Goal: Task Accomplishment & Management: Manage account settings

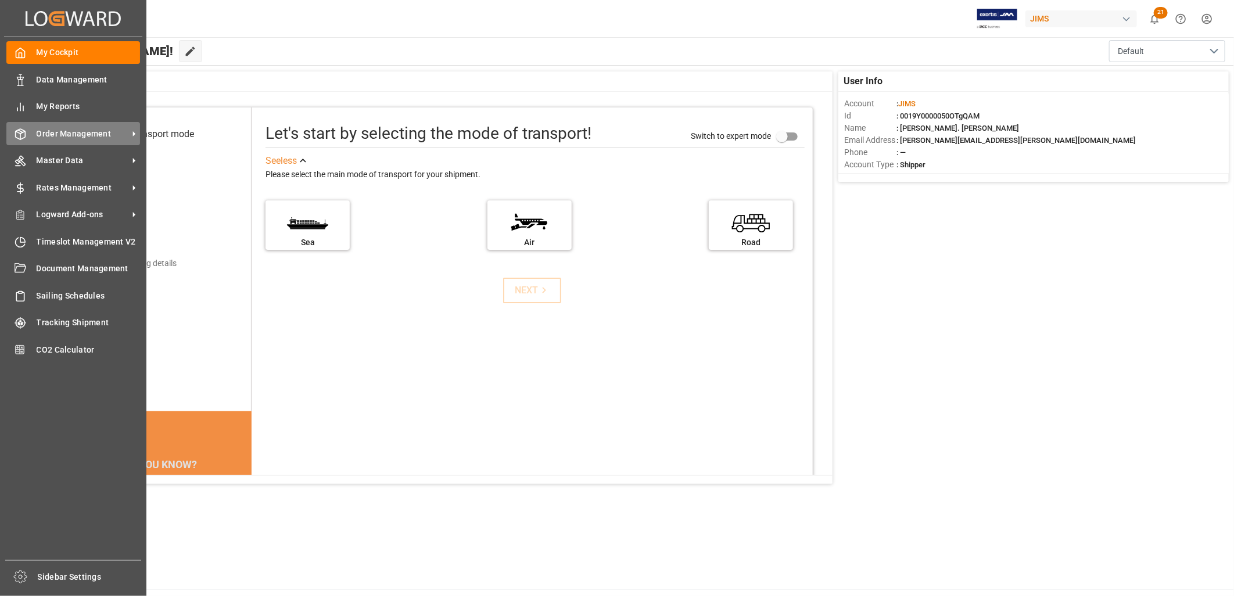
click at [55, 131] on span "Order Management" at bounding box center [83, 134] width 92 height 12
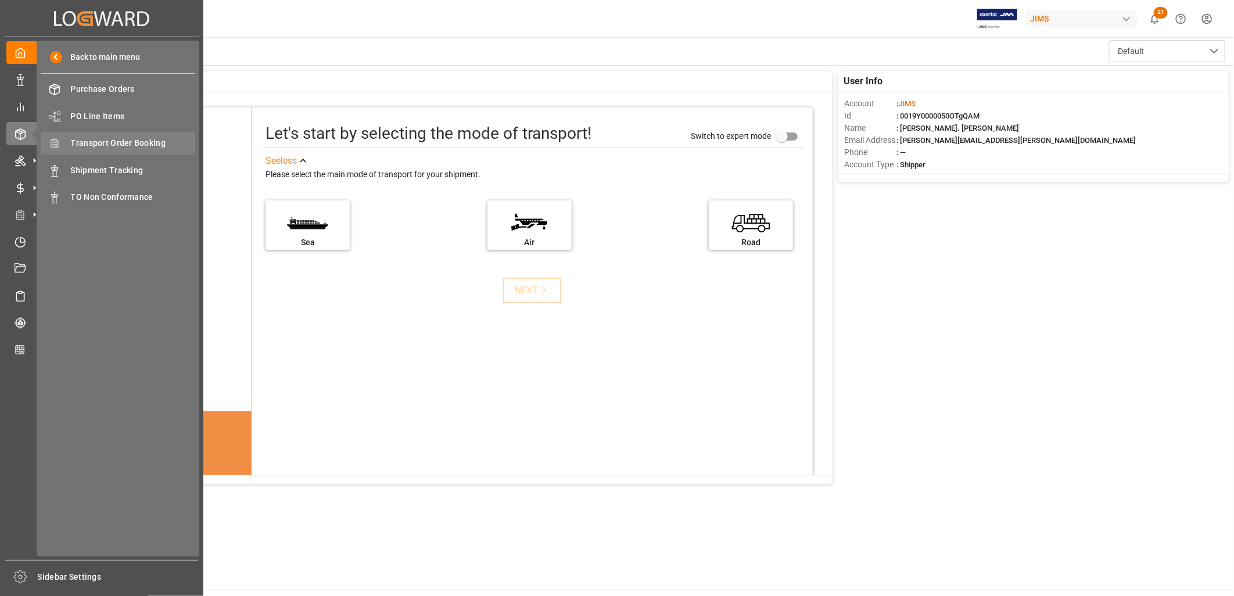
click at [134, 141] on span "Transport Order Booking" at bounding box center [133, 143] width 125 height 12
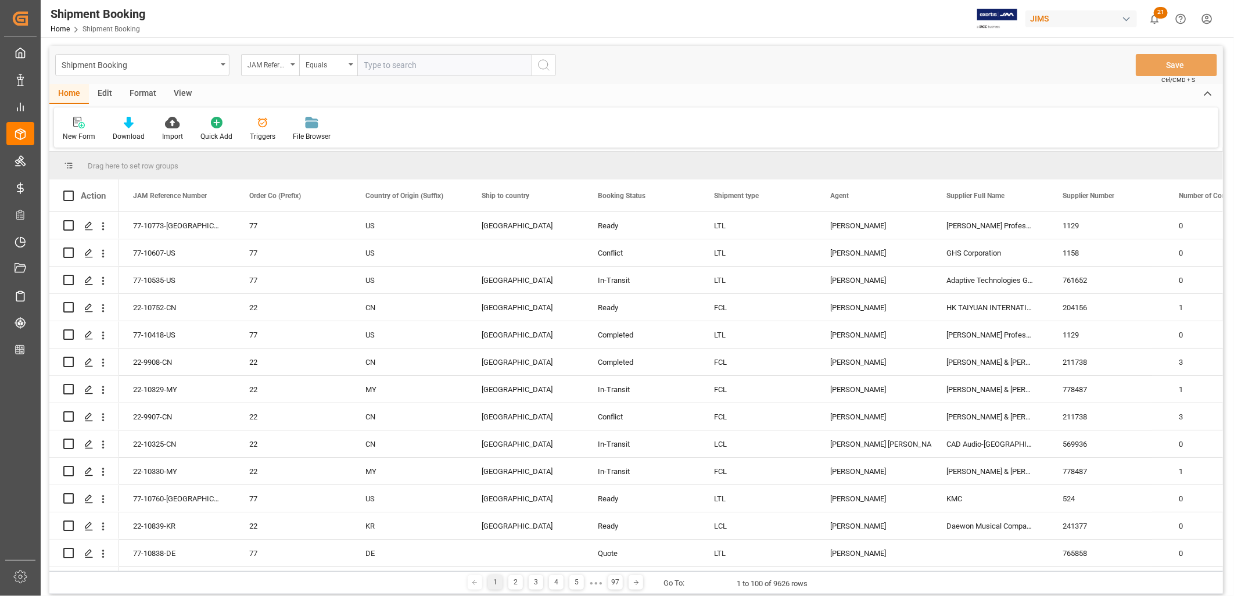
click at [372, 60] on input "text" at bounding box center [444, 65] width 174 height 22
type input "77-10554-ID"
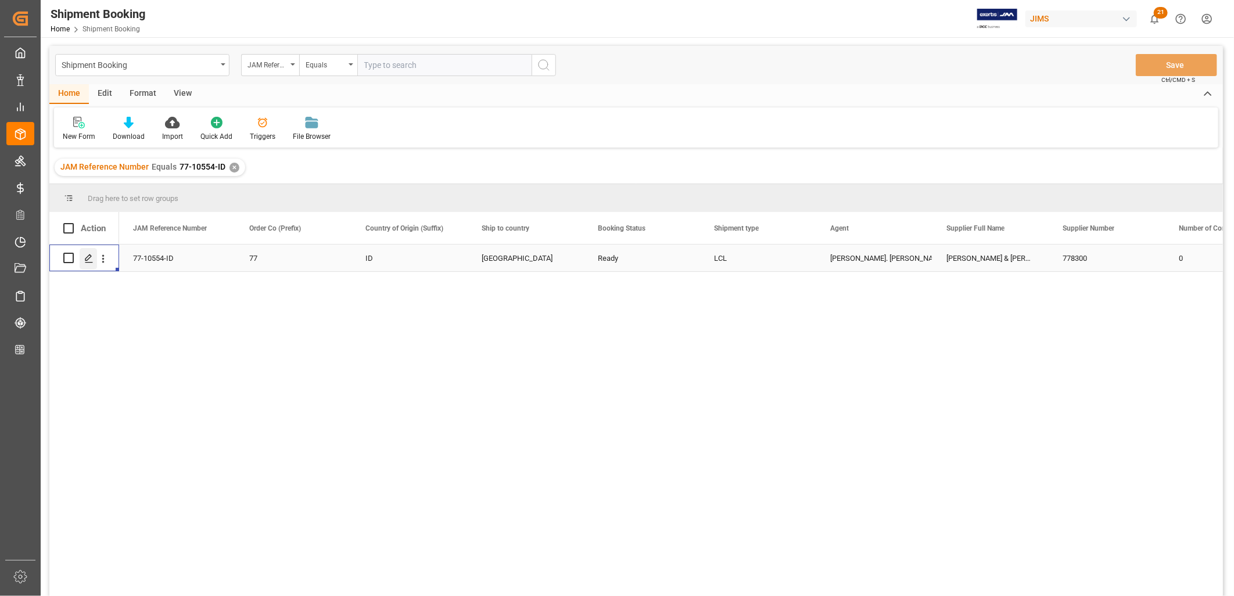
click at [91, 254] on icon "Press SPACE to select this row." at bounding box center [88, 258] width 9 height 9
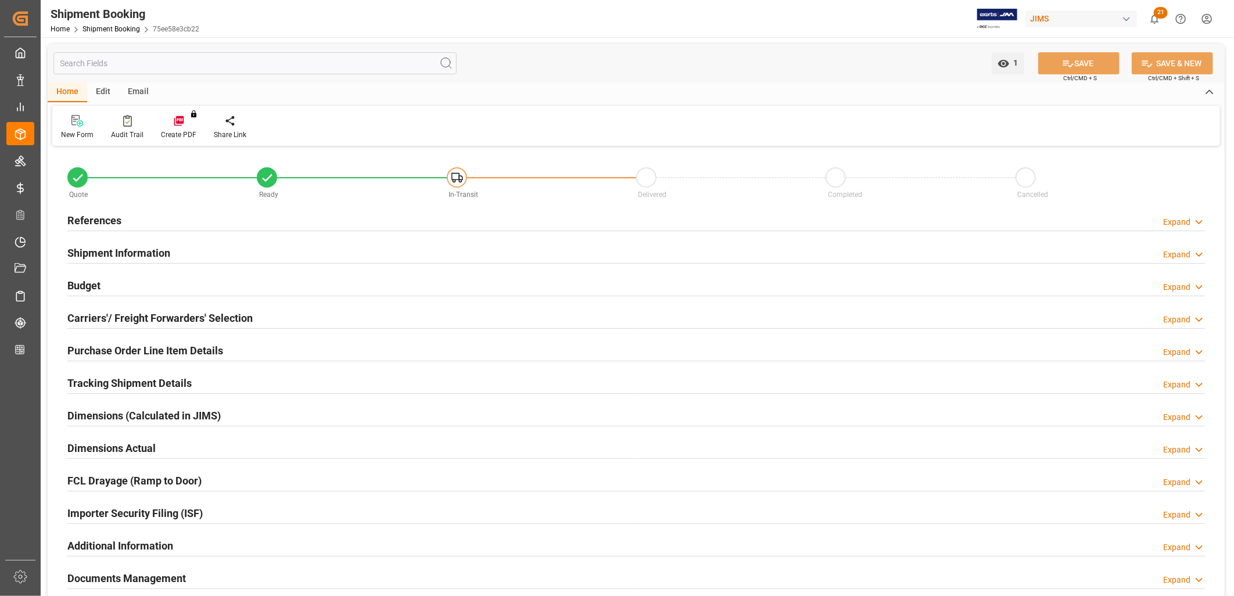
type input "0"
type input "09-09-2025"
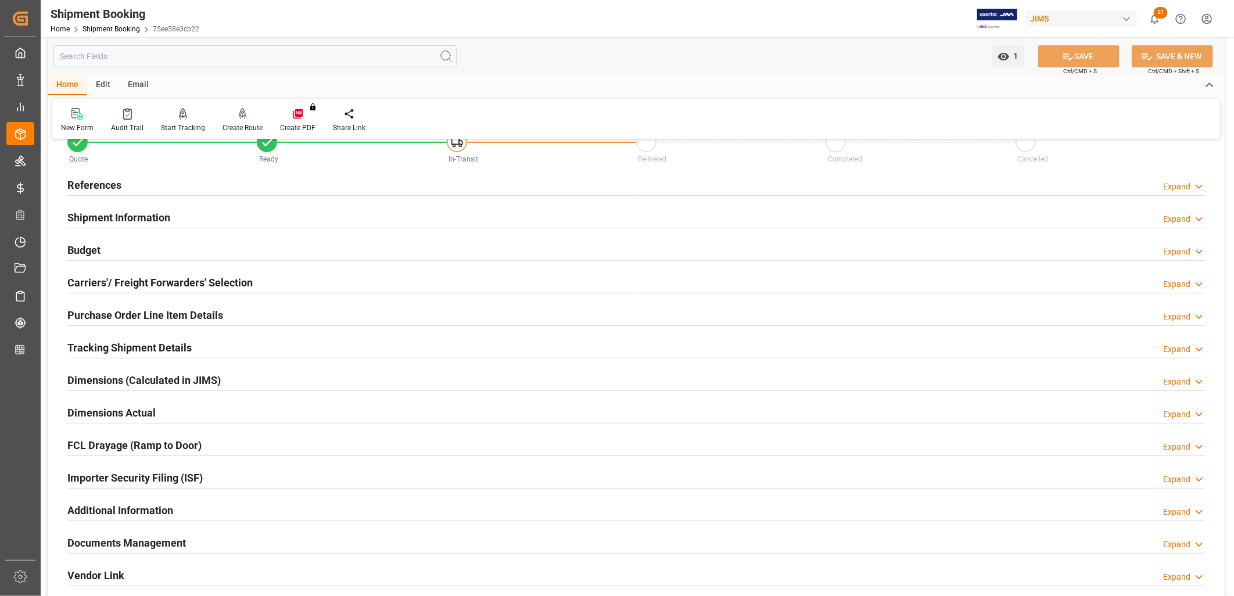
scroll to position [64, 0]
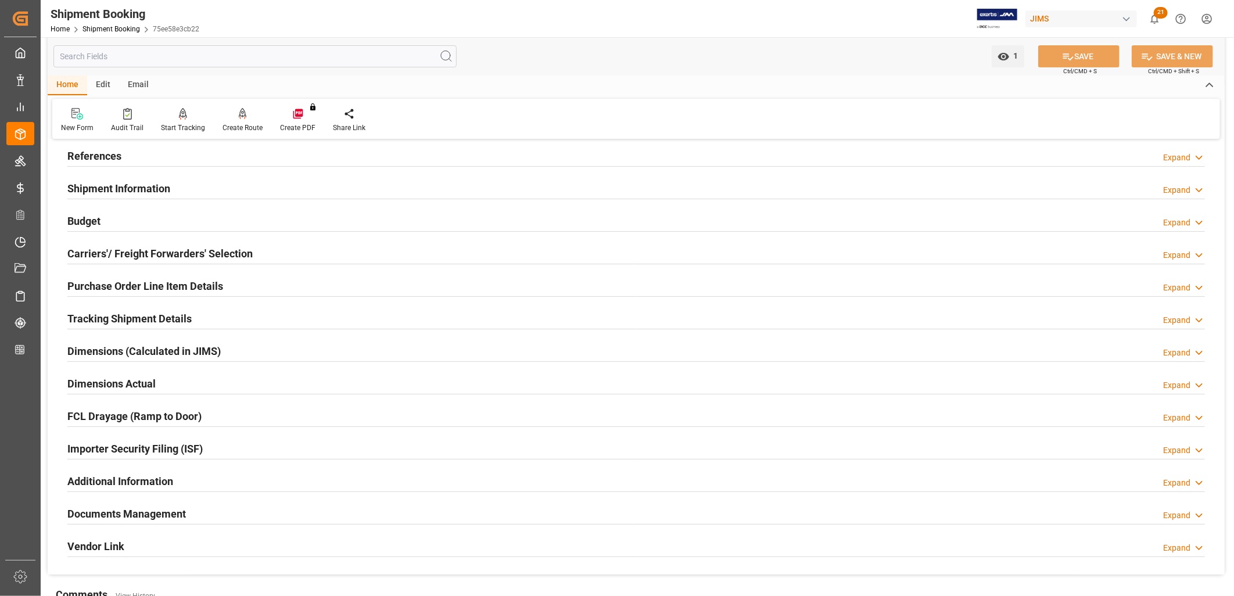
click at [123, 157] on div "References Expand" at bounding box center [635, 155] width 1137 height 22
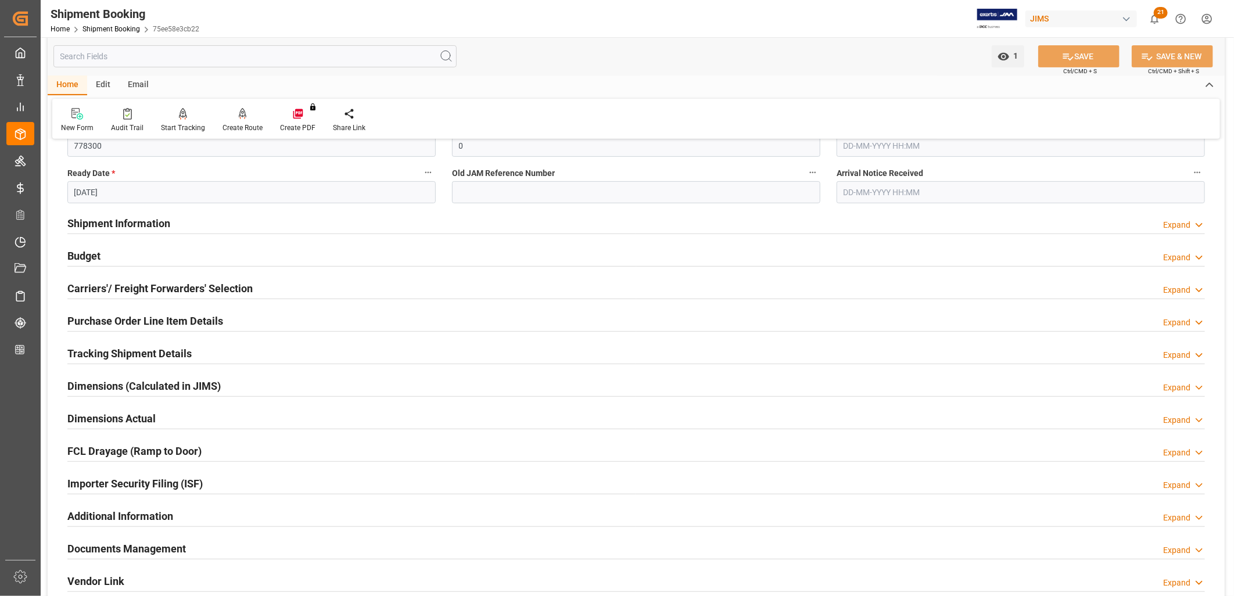
scroll to position [258, 0]
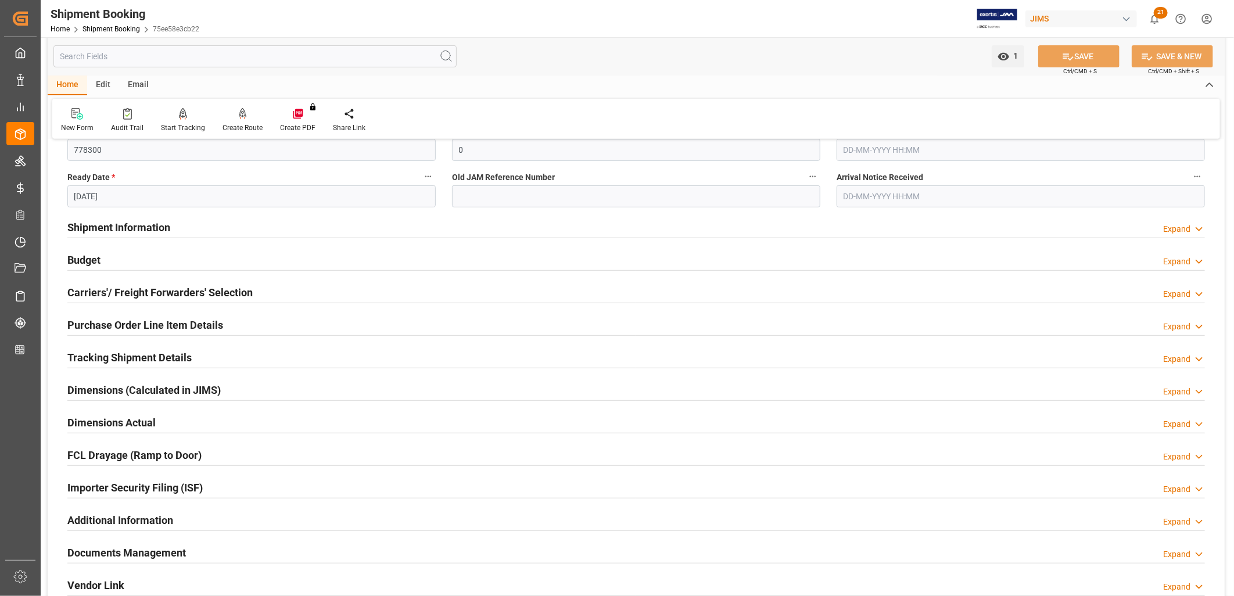
click at [152, 228] on h2 "Shipment Information" at bounding box center [118, 228] width 103 height 16
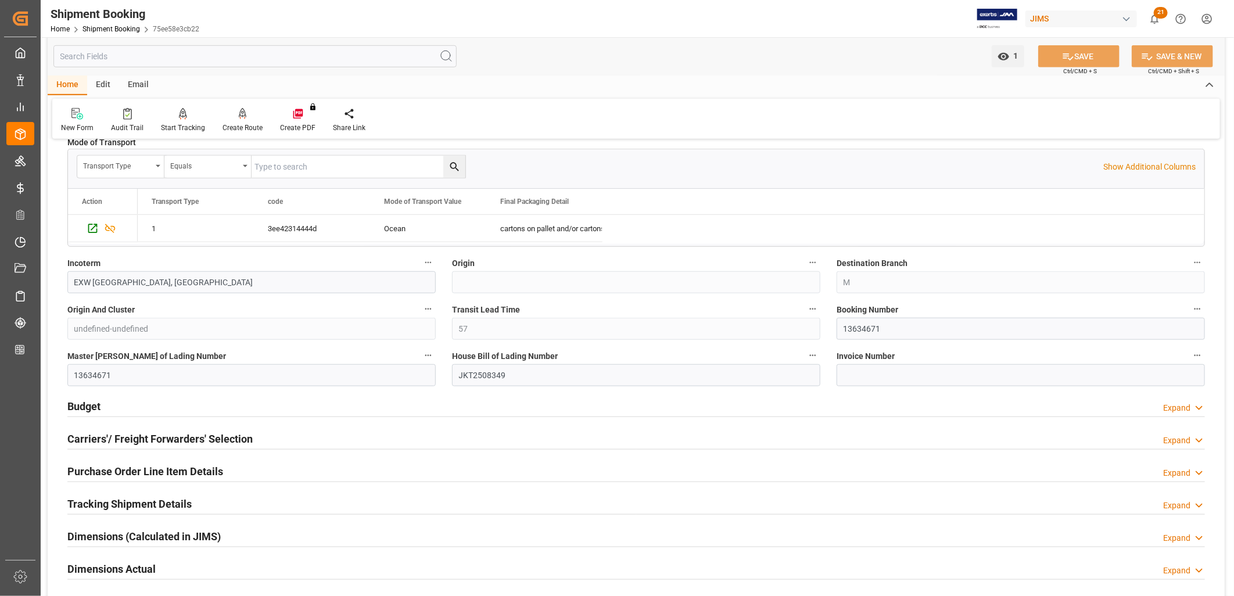
scroll to position [645, 0]
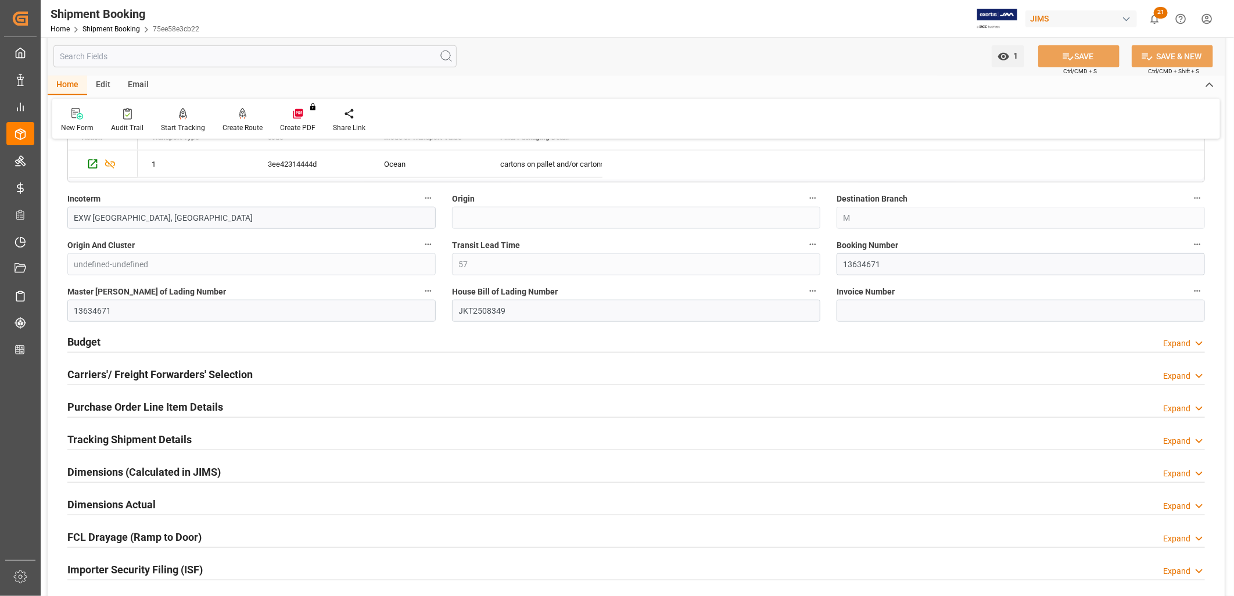
click at [199, 375] on h2 "Carriers'/ Freight Forwarders' Selection" at bounding box center [159, 375] width 185 height 16
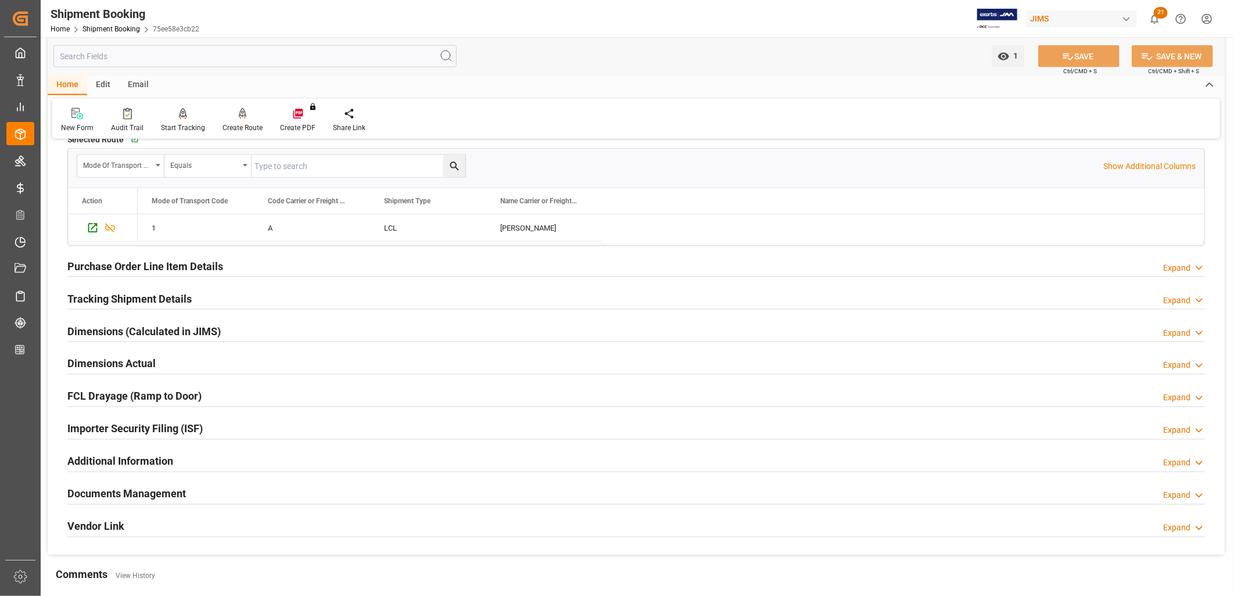
scroll to position [1097, 0]
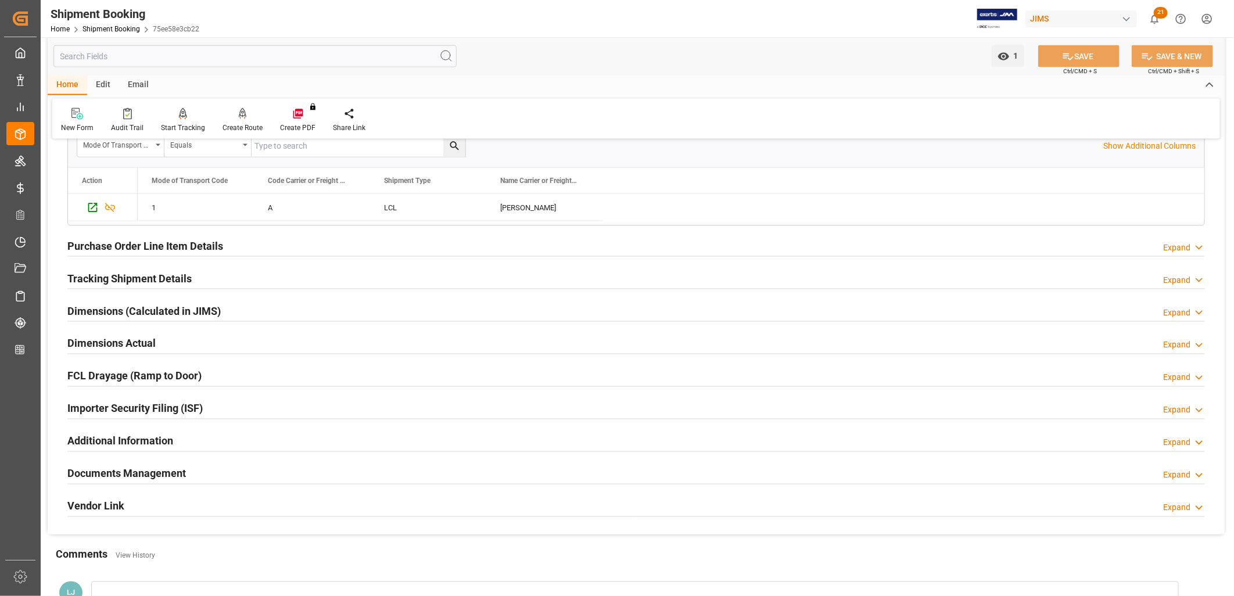
click at [170, 241] on h2 "Purchase Order Line Item Details" at bounding box center [145, 246] width 156 height 16
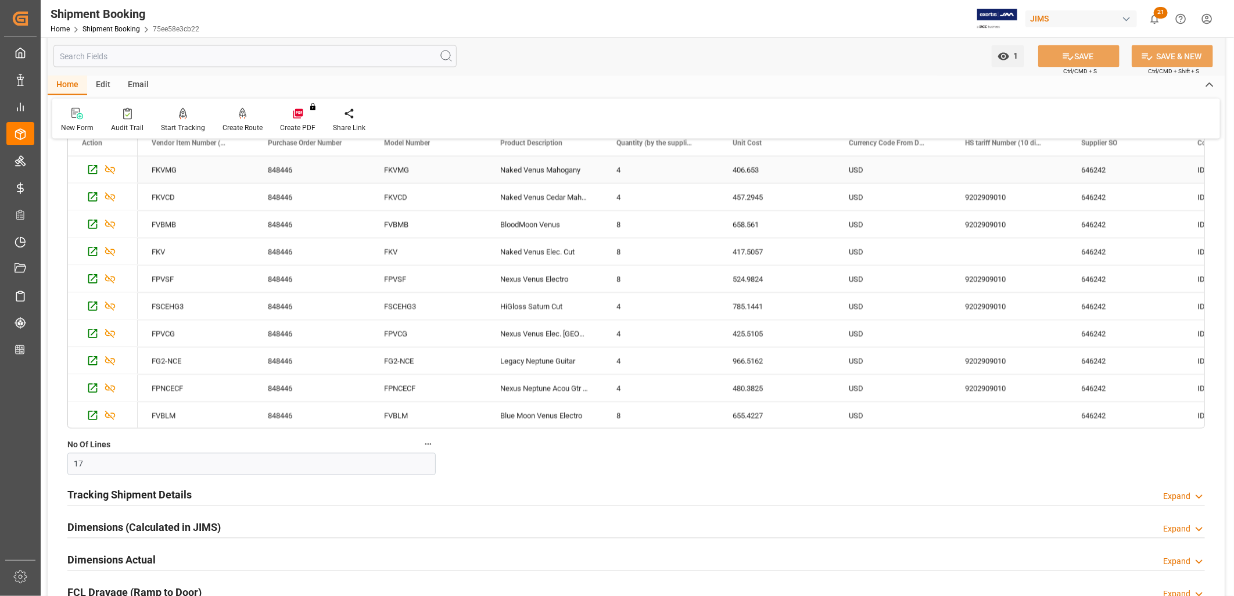
scroll to position [1226, 0]
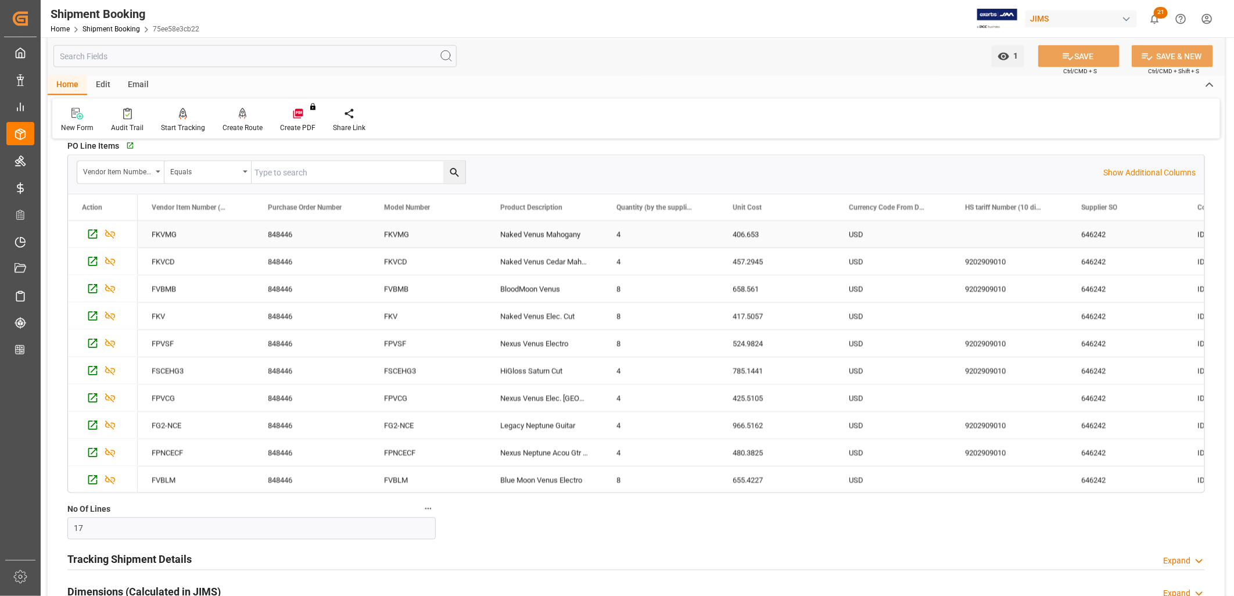
click at [280, 230] on div "848446" at bounding box center [312, 234] width 116 height 27
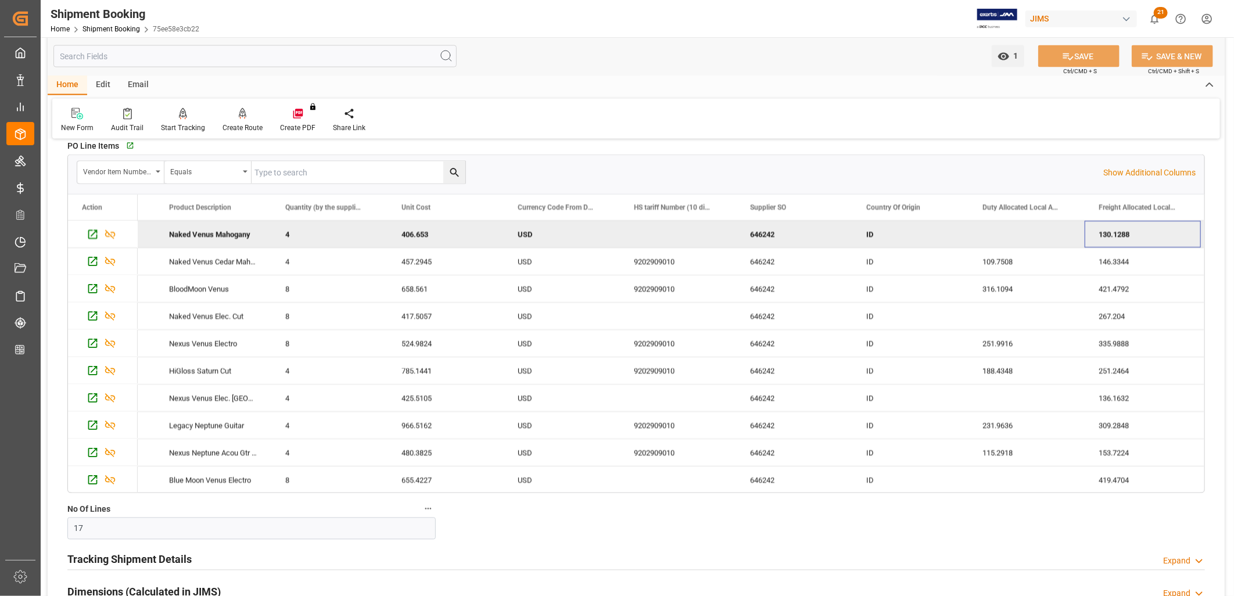
scroll to position [0, 447]
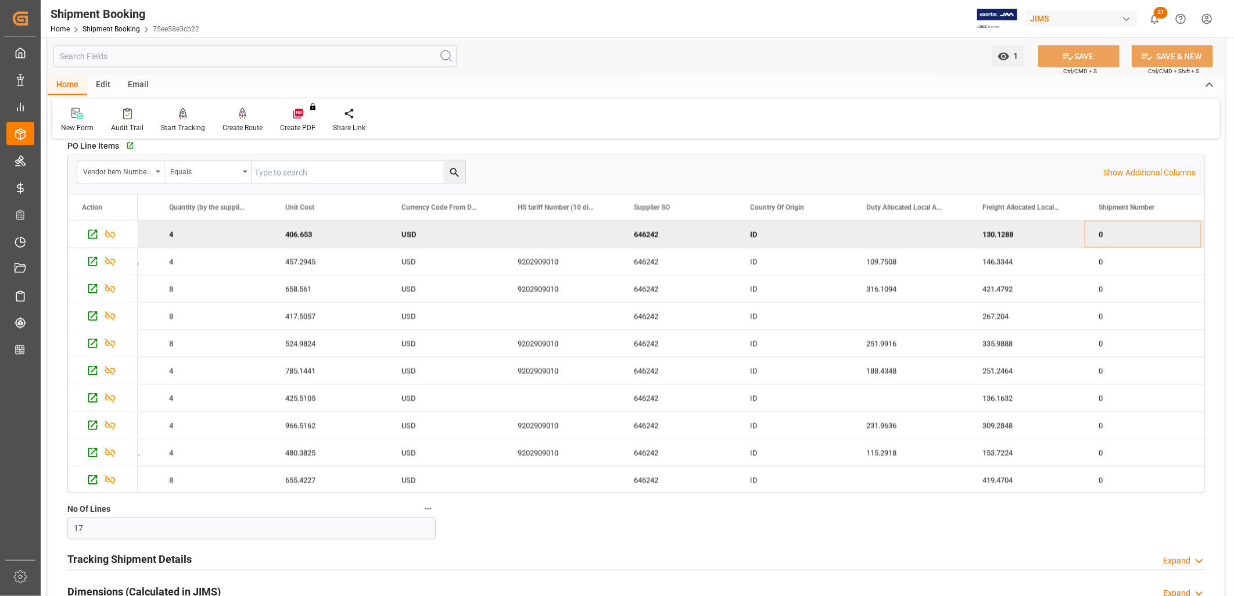
click at [292, 230] on div "406.653" at bounding box center [329, 234] width 116 height 27
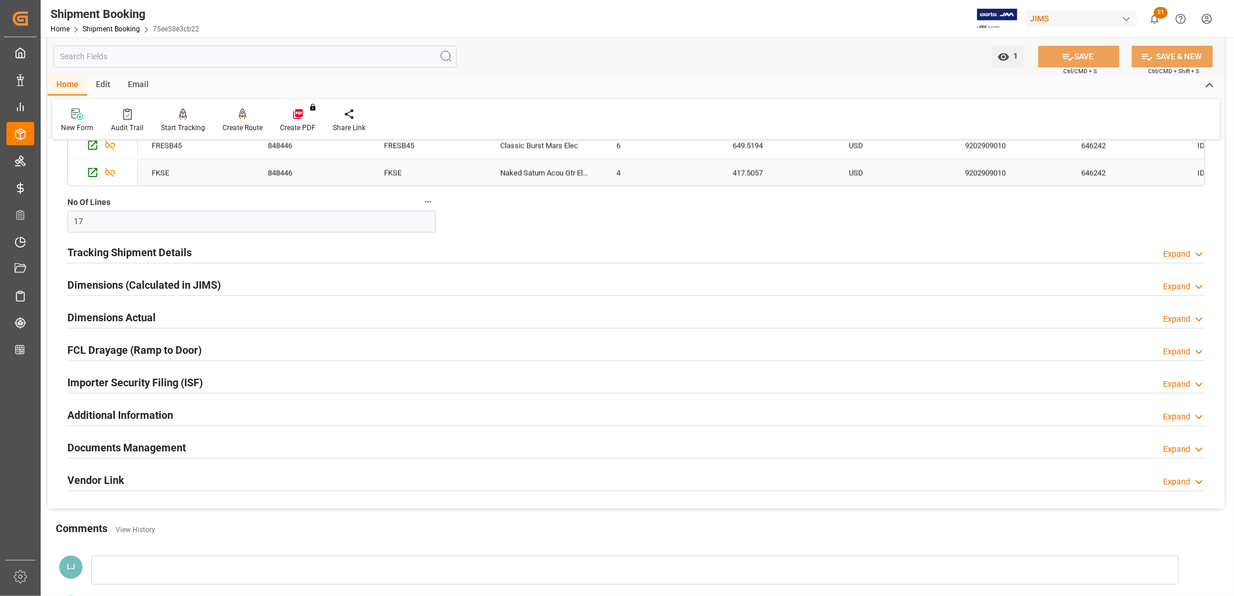
scroll to position [1549, 0]
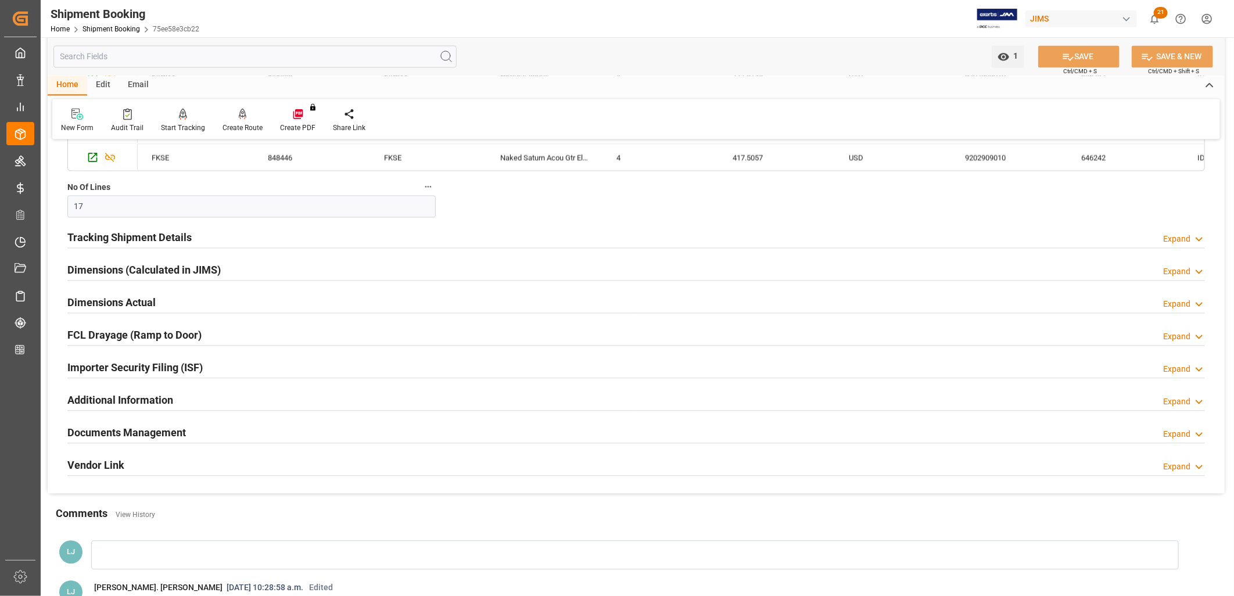
click at [141, 240] on h2 "Tracking Shipment Details" at bounding box center [129, 237] width 124 height 16
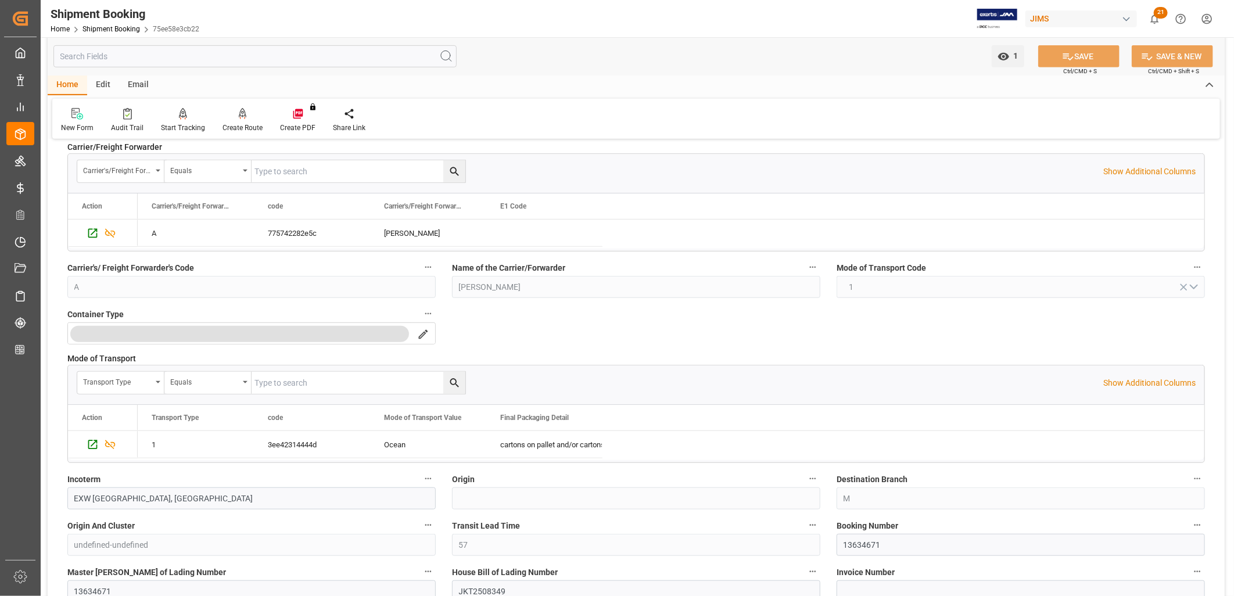
scroll to position [387, 0]
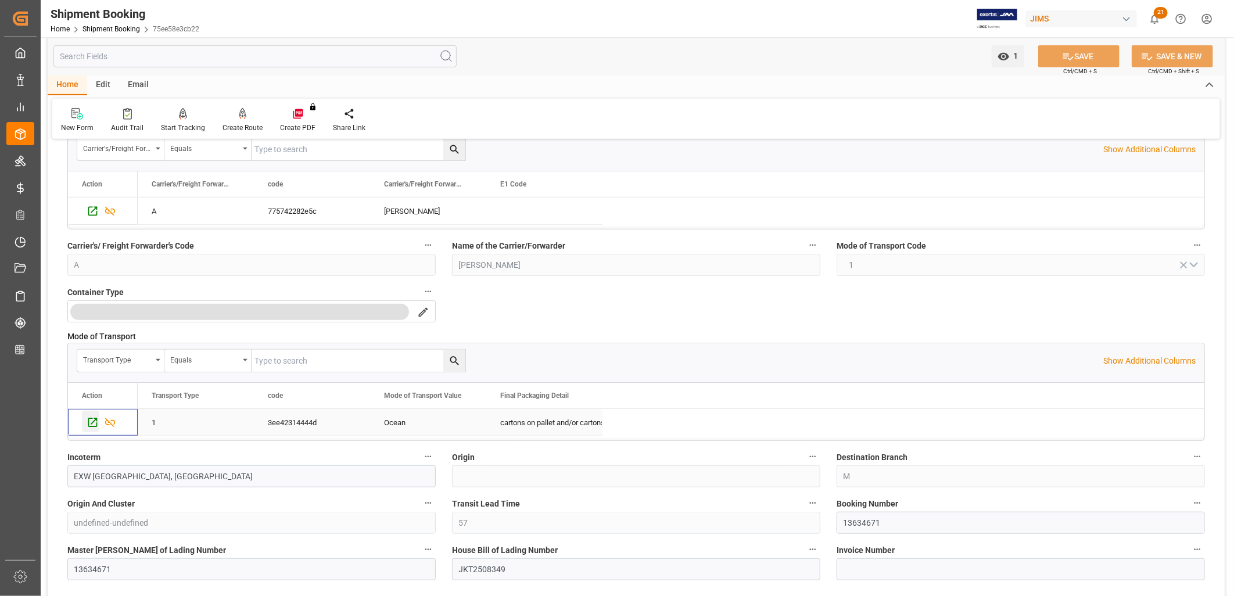
click at [94, 422] on icon "Press SPACE to select this row." at bounding box center [92, 422] width 9 height 9
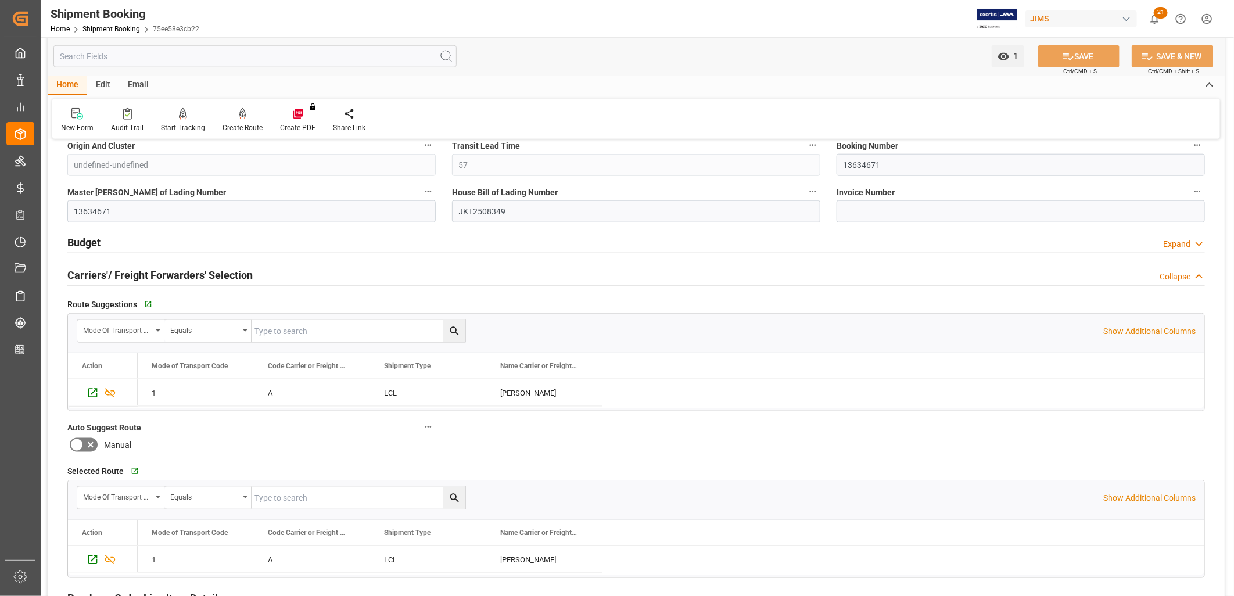
scroll to position [774, 0]
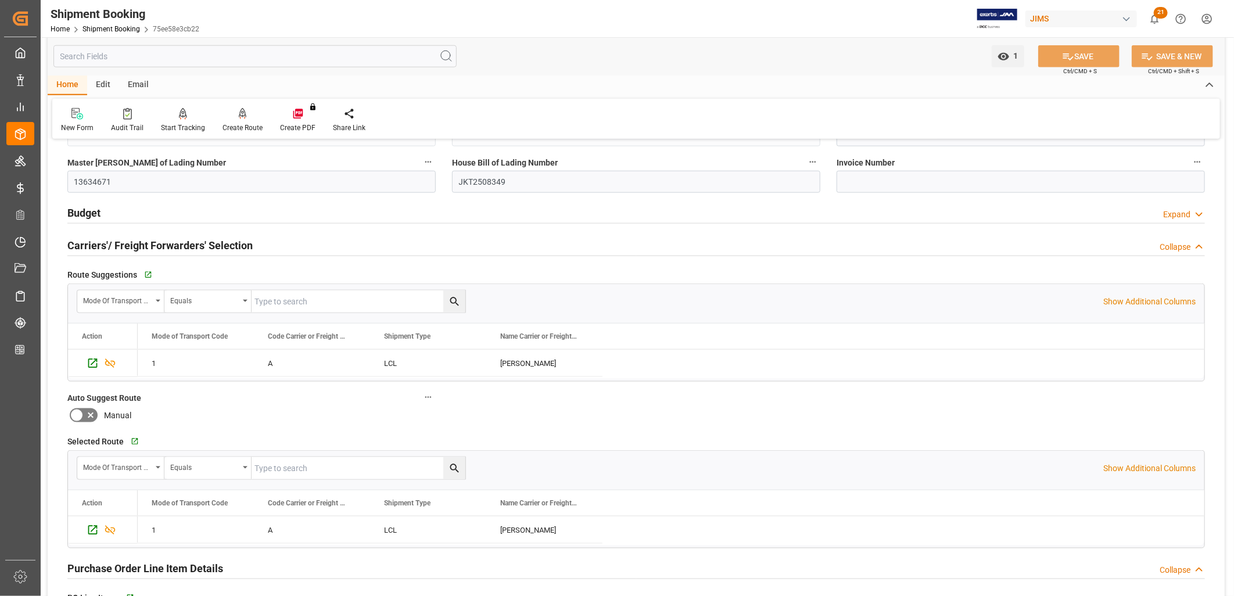
click at [84, 411] on icon at bounding box center [91, 415] width 14 height 14
click at [0, 0] on input "checkbox" at bounding box center [0, 0] width 0 height 0
click at [1090, 51] on button "SAVE" at bounding box center [1078, 56] width 81 height 22
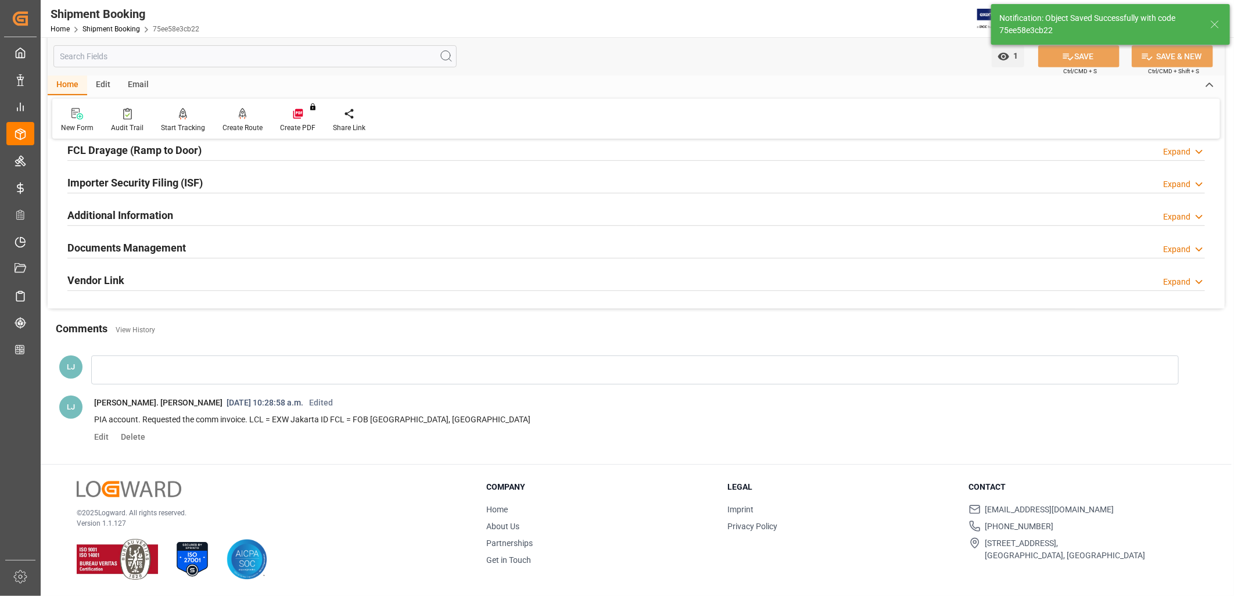
scroll to position [72, 0]
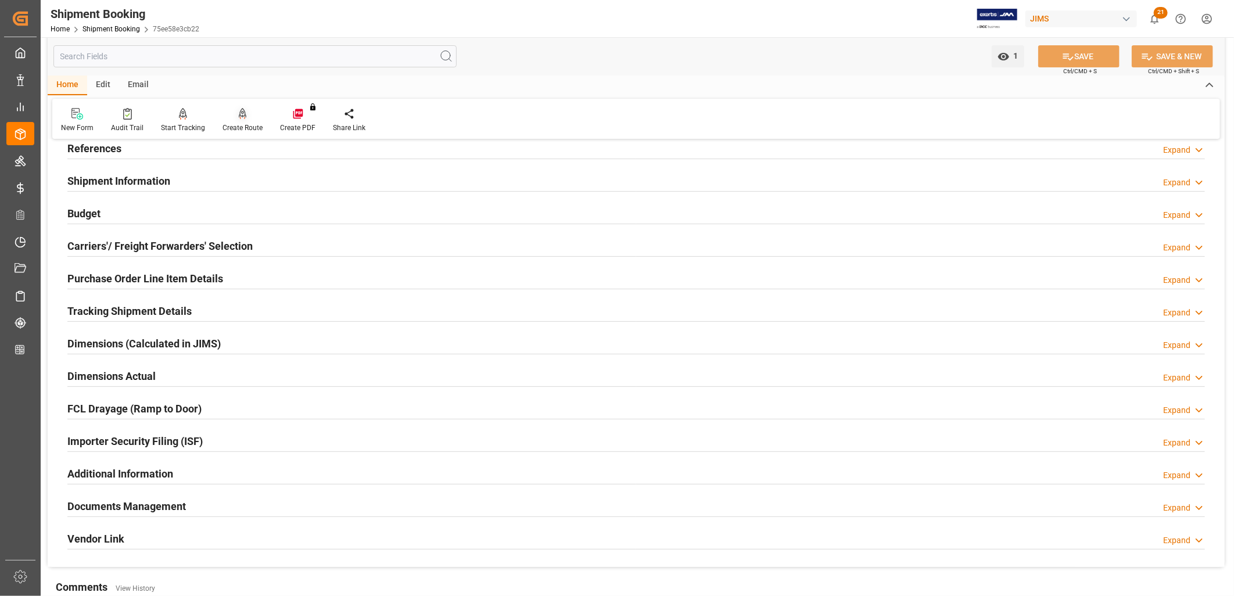
click at [239, 112] on icon at bounding box center [243, 113] width 8 height 10
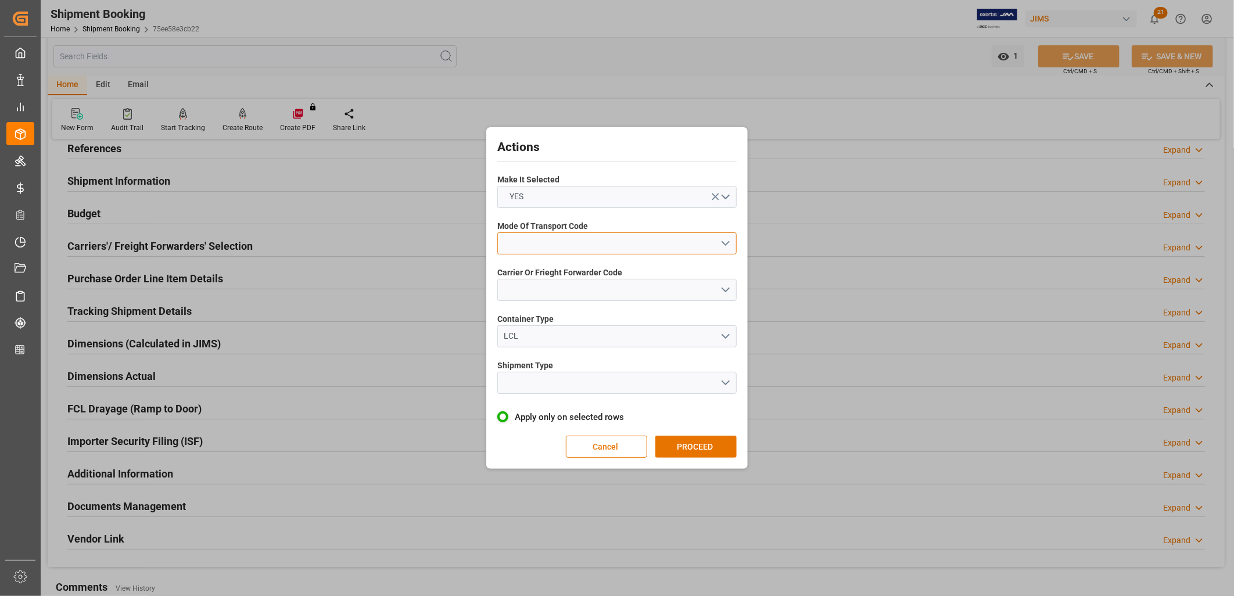
click at [727, 242] on button "open menu" at bounding box center [616, 243] width 239 height 22
click at [525, 240] on div "1- OCEAN" at bounding box center [617, 246] width 238 height 24
click at [724, 286] on button "open menu" at bounding box center [616, 290] width 239 height 22
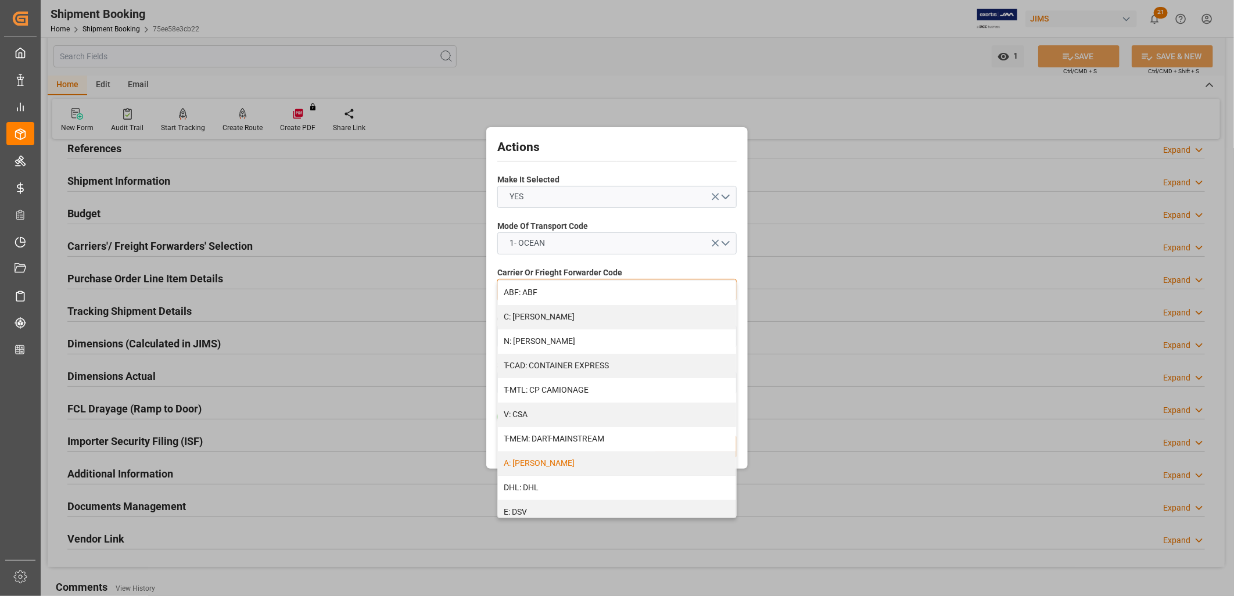
click at [525, 462] on div "A: DELMAR" at bounding box center [617, 463] width 238 height 24
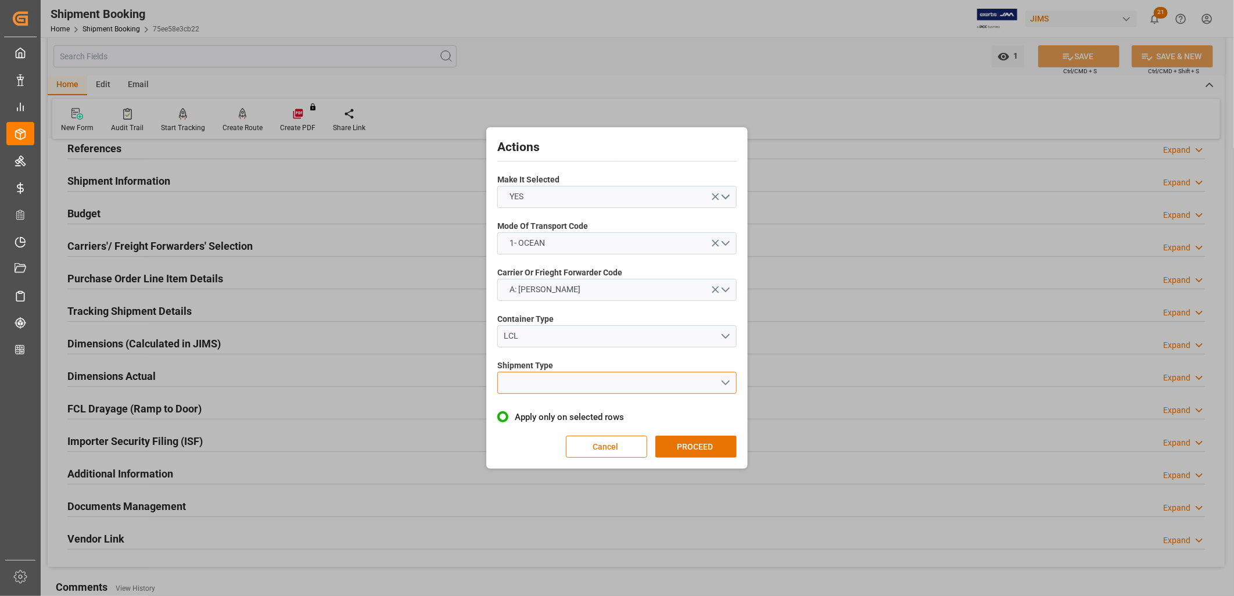
click at [726, 378] on button "open menu" at bounding box center [616, 383] width 239 height 22
click at [511, 405] on div "LCL" at bounding box center [617, 410] width 238 height 24
click at [677, 443] on button "PROCEED" at bounding box center [695, 447] width 81 height 22
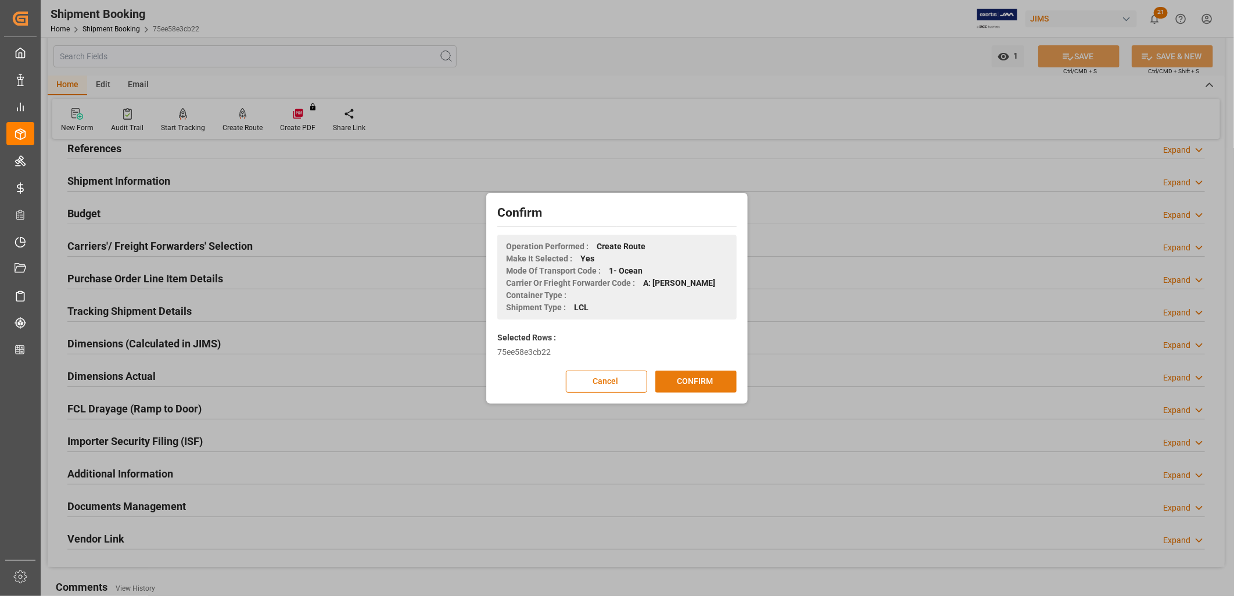
click at [703, 375] on button "CONFIRM" at bounding box center [695, 382] width 81 height 22
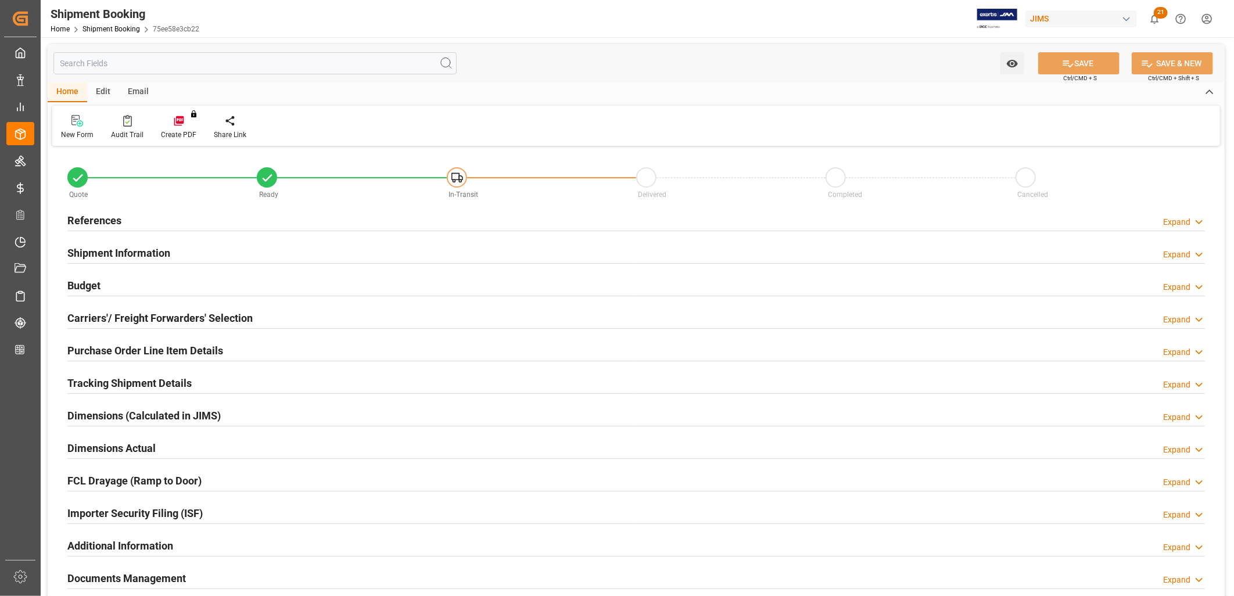
type input "0"
type input "09-09-2025"
click at [114, 221] on h2 "References" at bounding box center [94, 221] width 54 height 16
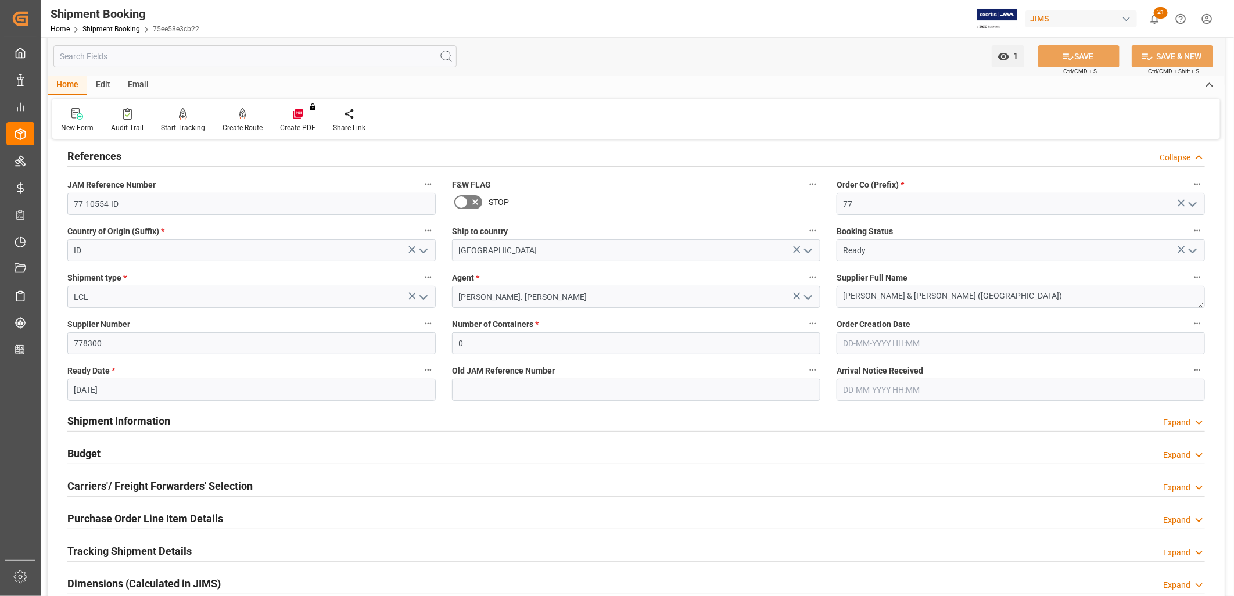
scroll to position [129, 0]
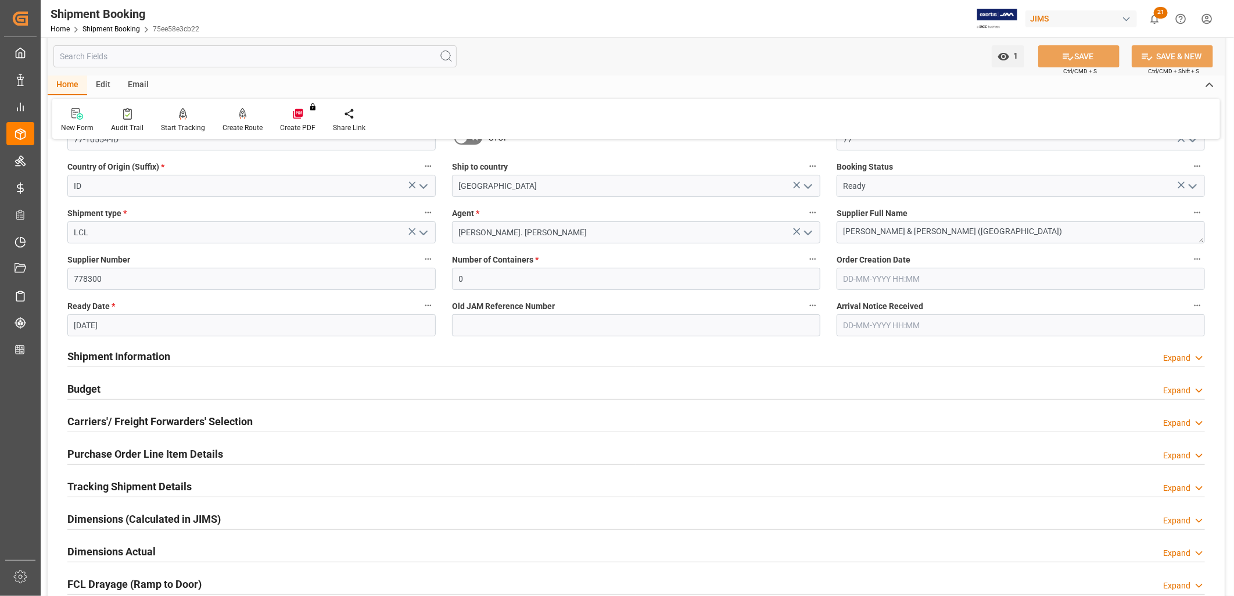
click at [182, 421] on h2 "Carriers'/ Freight Forwarders' Selection" at bounding box center [159, 422] width 185 height 16
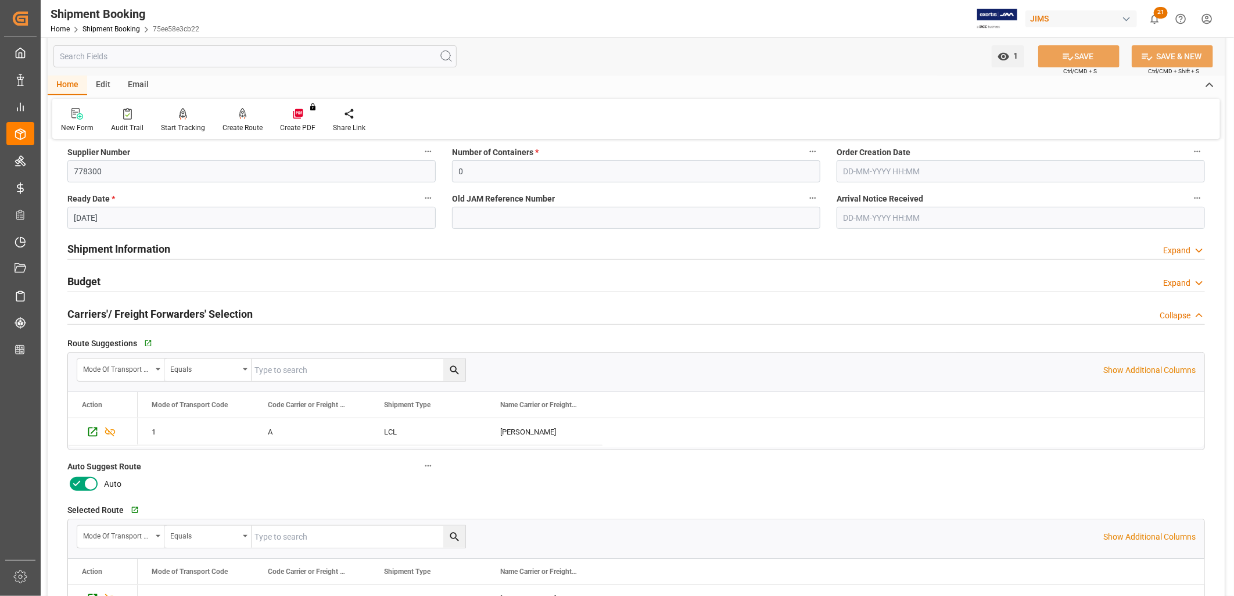
scroll to position [258, 0]
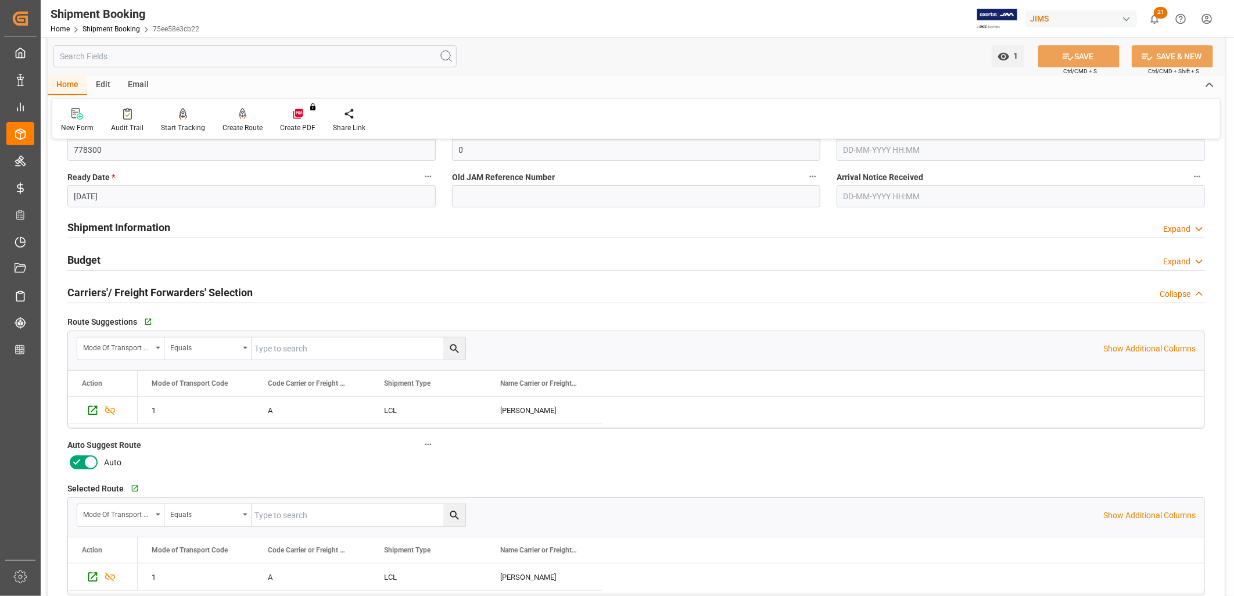
click at [89, 465] on icon at bounding box center [91, 462] width 14 height 14
click at [0, 0] on input "checkbox" at bounding box center [0, 0] width 0 height 0
click at [1072, 59] on button "SAVE" at bounding box center [1078, 56] width 81 height 22
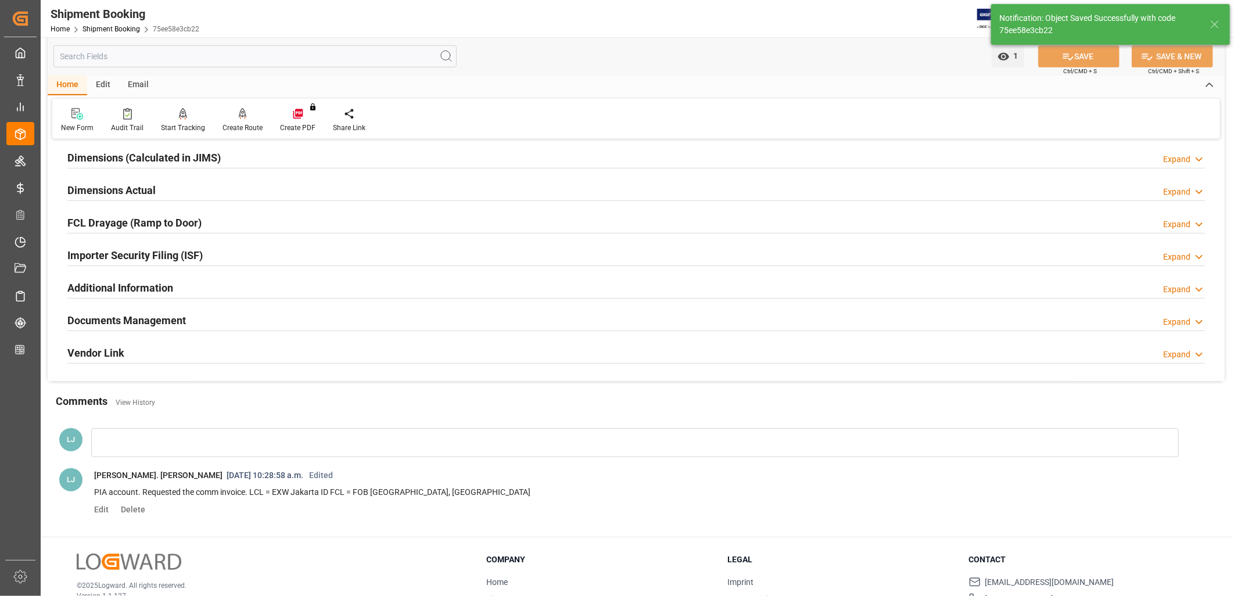
scroll to position [26, 0]
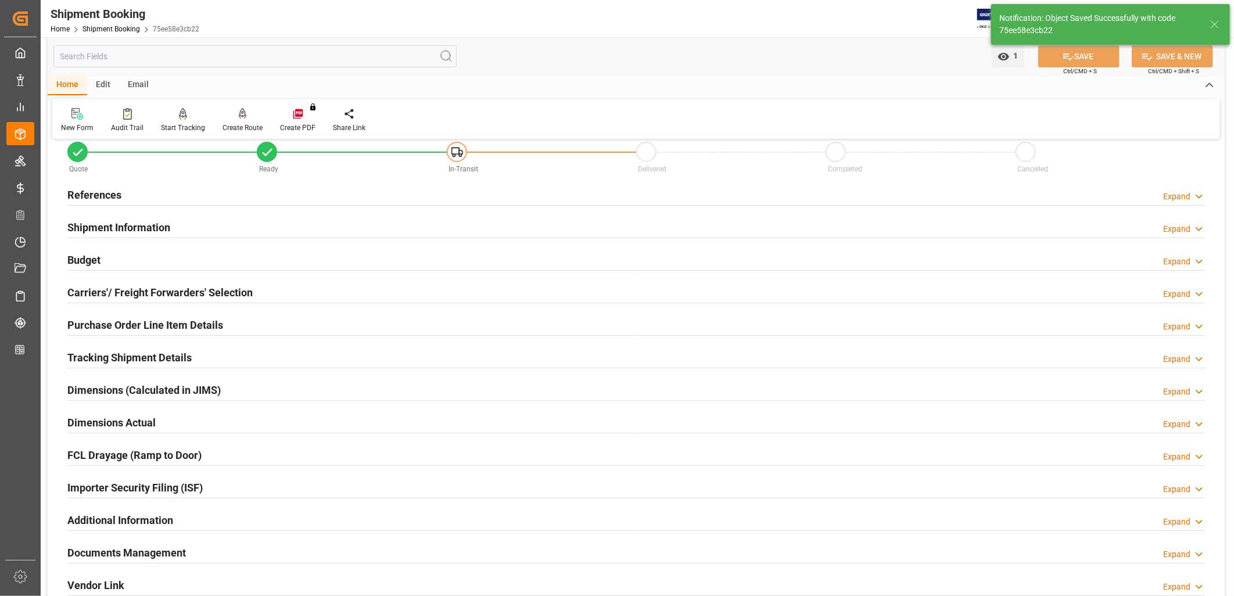
click at [110, 195] on h2 "References" at bounding box center [94, 195] width 54 height 16
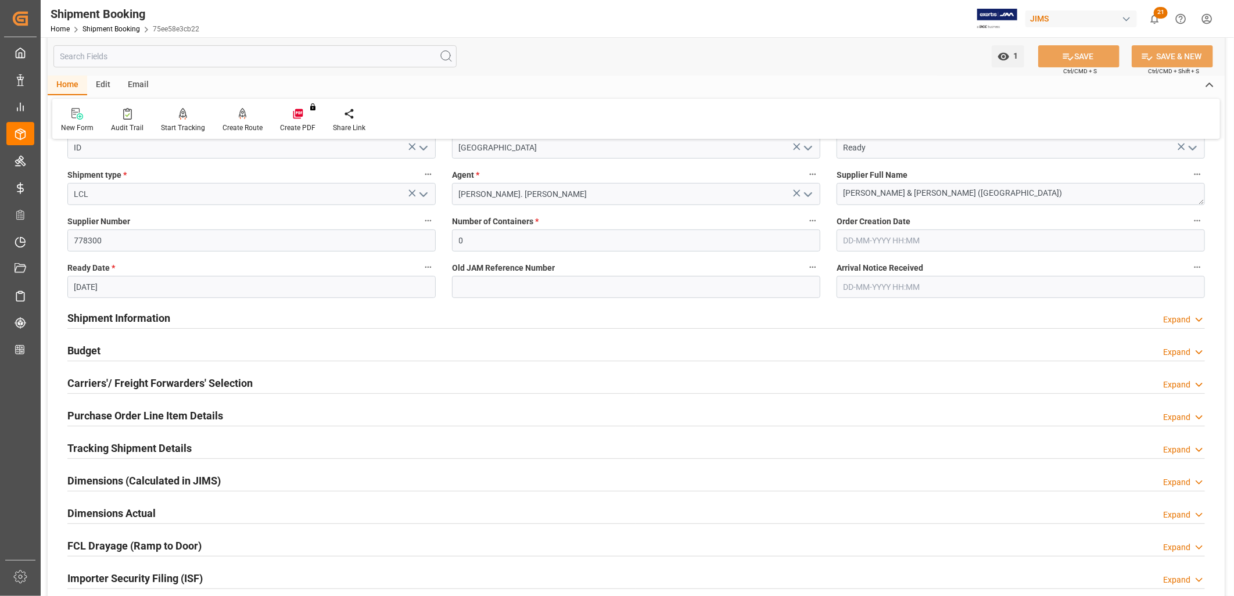
scroll to position [193, 0]
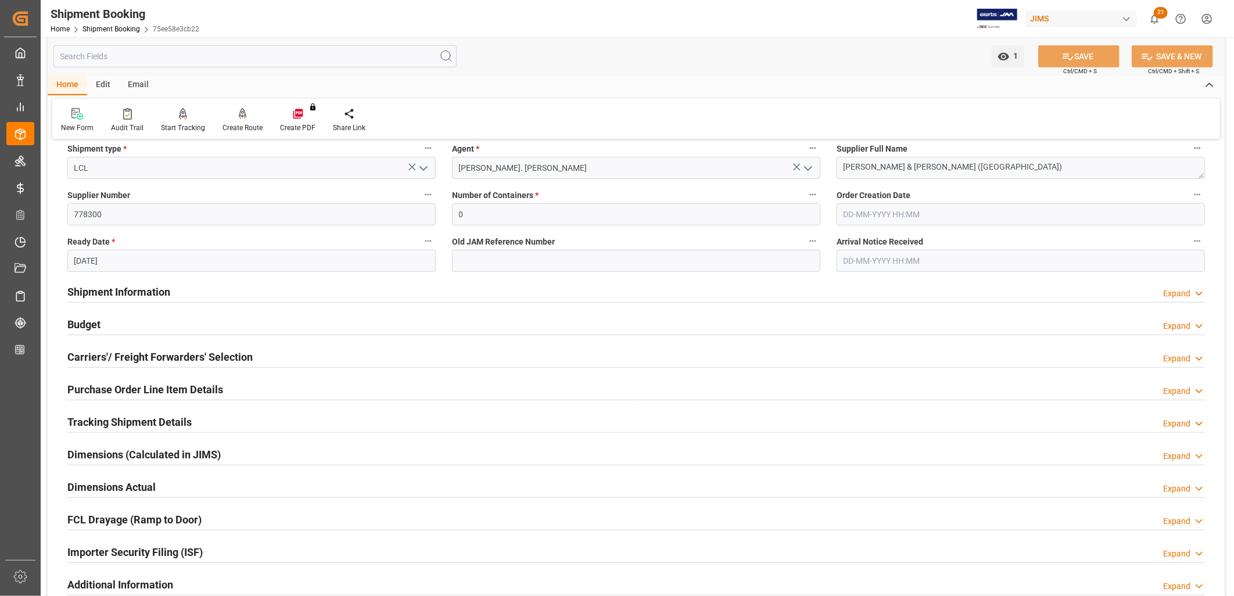
click at [154, 293] on h2 "Shipment Information" at bounding box center [118, 292] width 103 height 16
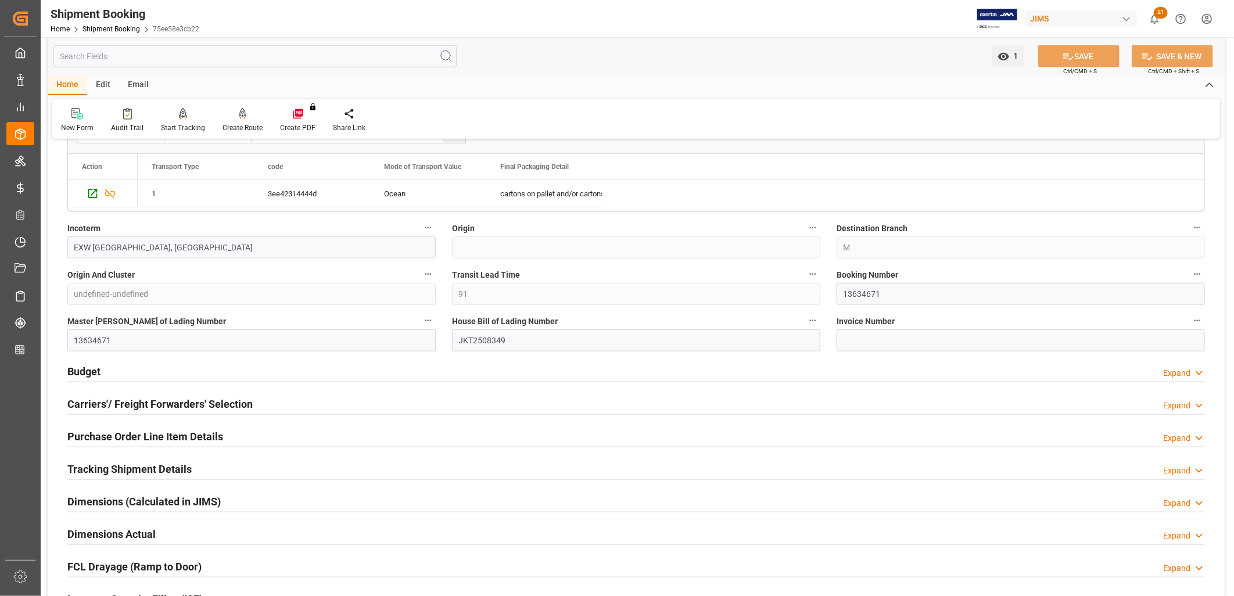
scroll to position [710, 0]
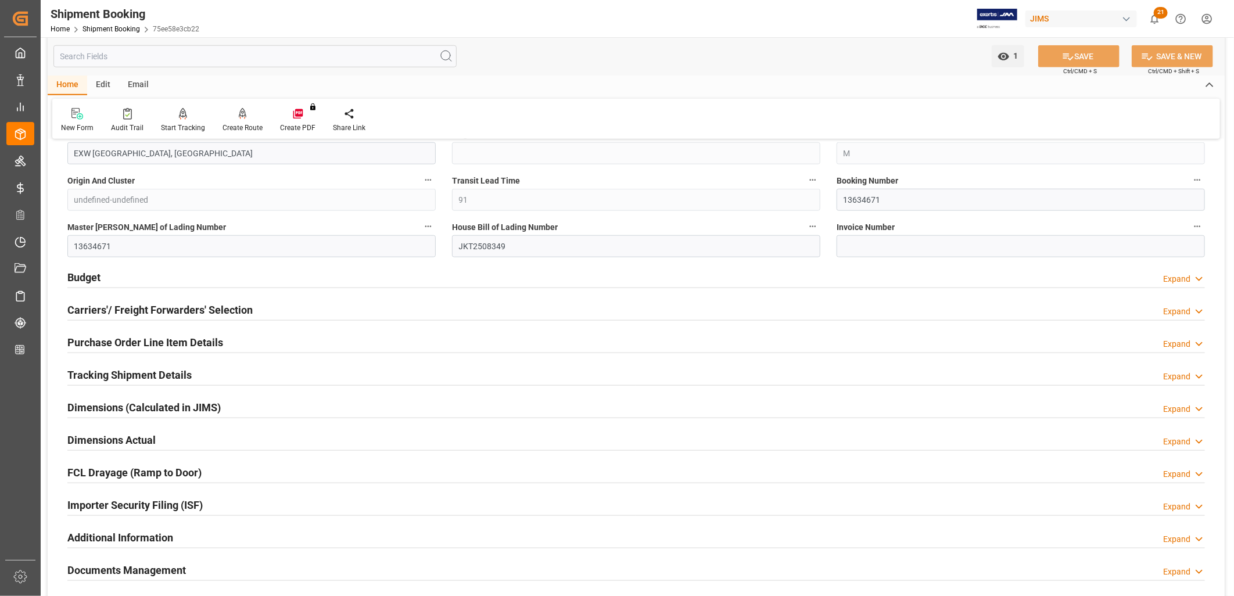
click at [149, 371] on h2 "Tracking Shipment Details" at bounding box center [129, 375] width 124 height 16
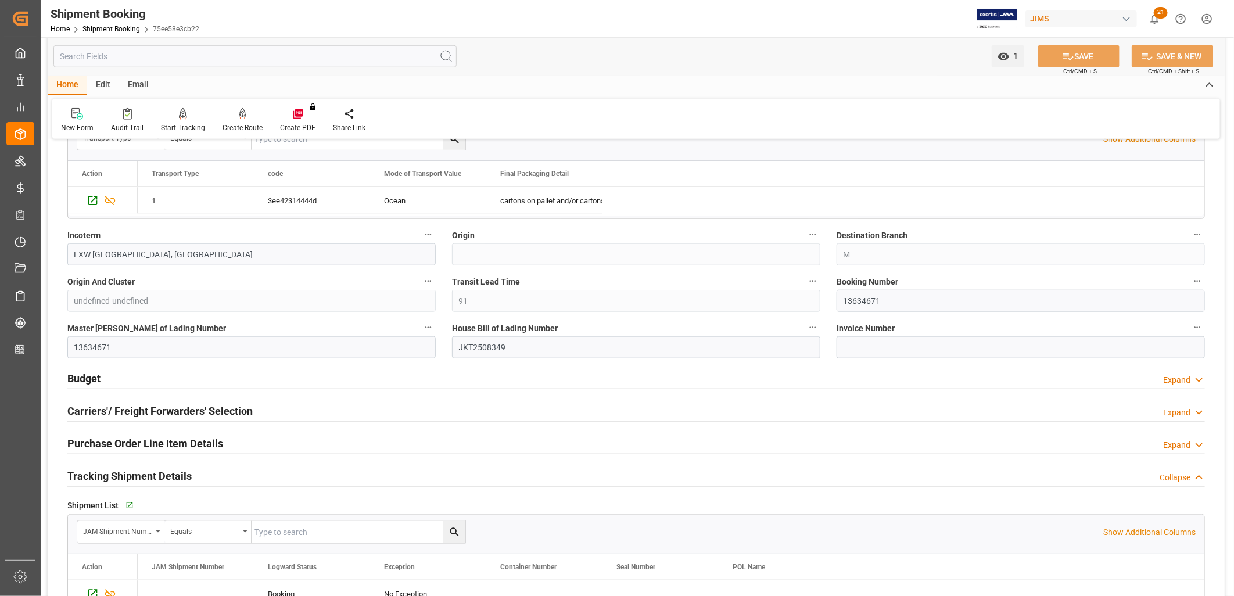
scroll to position [581, 0]
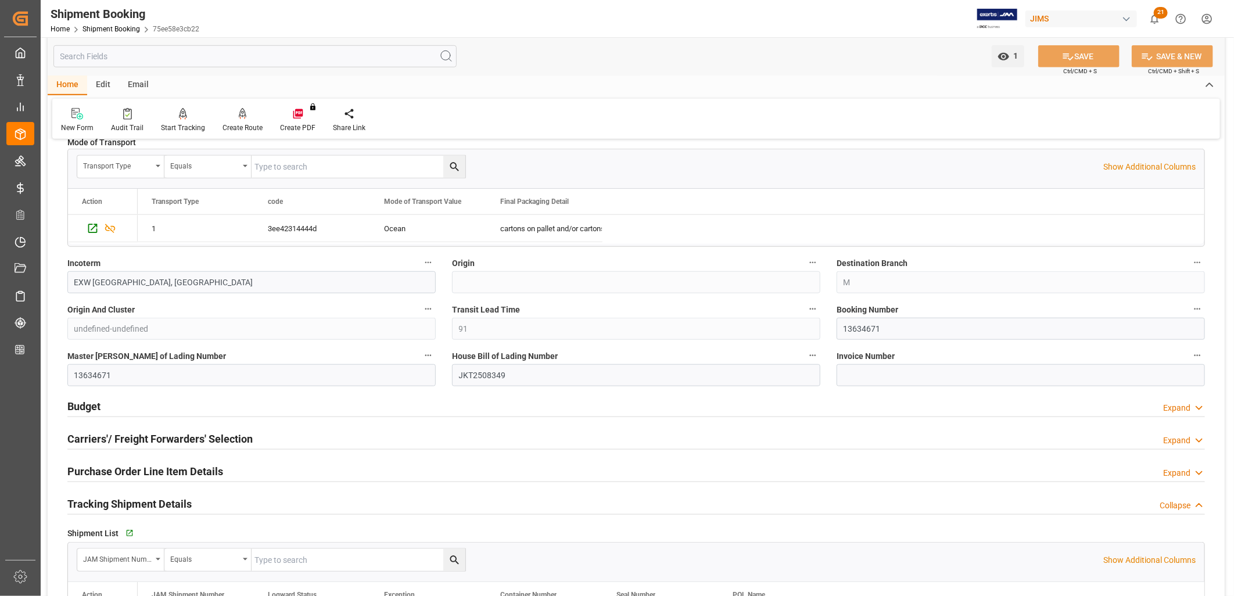
click at [192, 437] on h2 "Carriers'/ Freight Forwarders' Selection" at bounding box center [159, 439] width 185 height 16
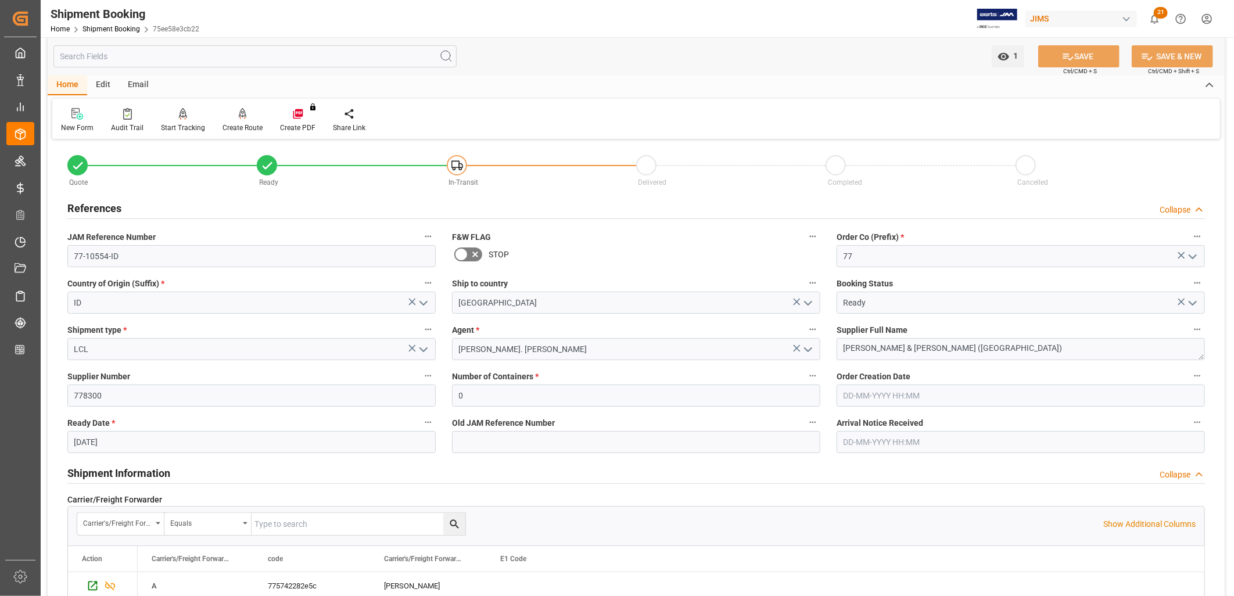
scroll to position [0, 0]
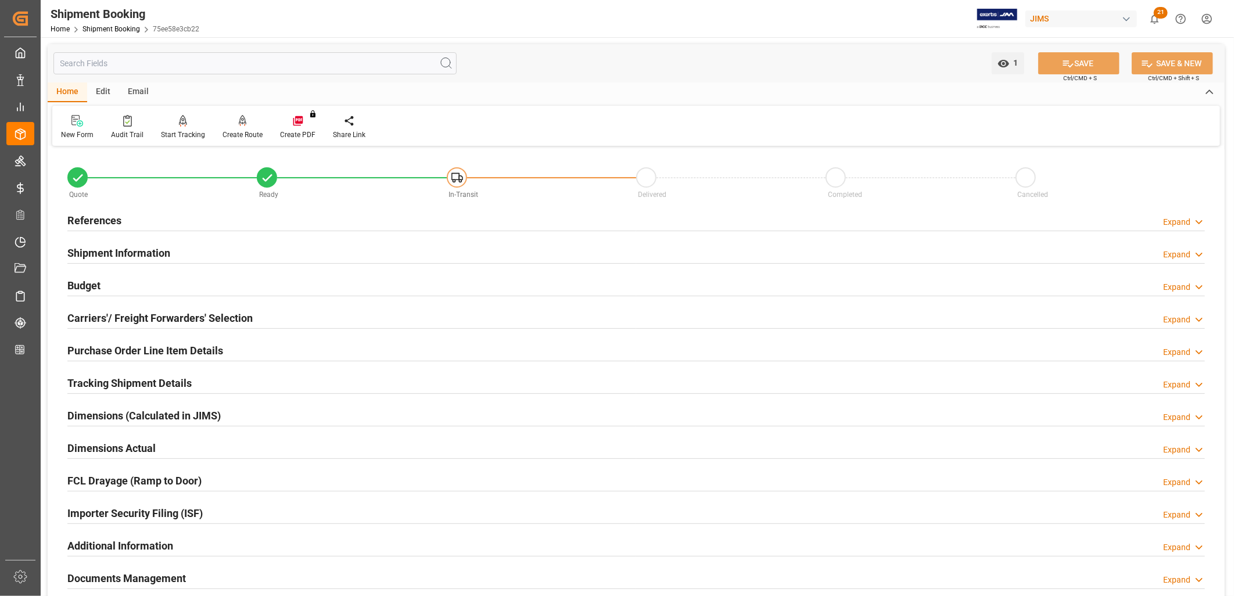
click at [101, 221] on h2 "References" at bounding box center [94, 221] width 54 height 16
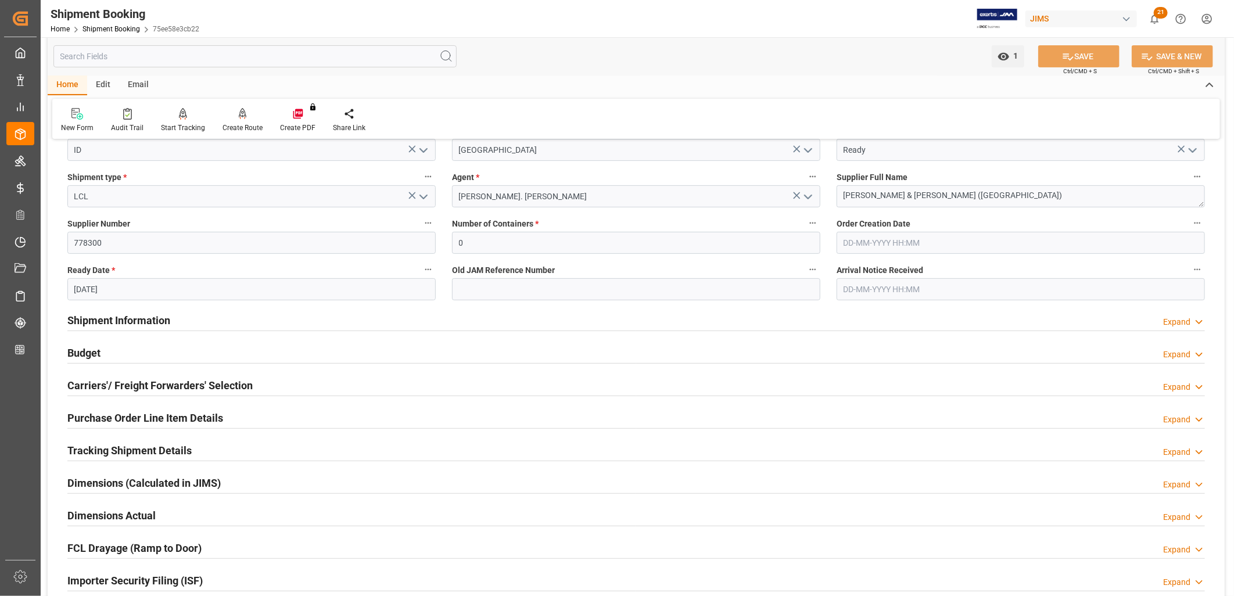
scroll to position [193, 0]
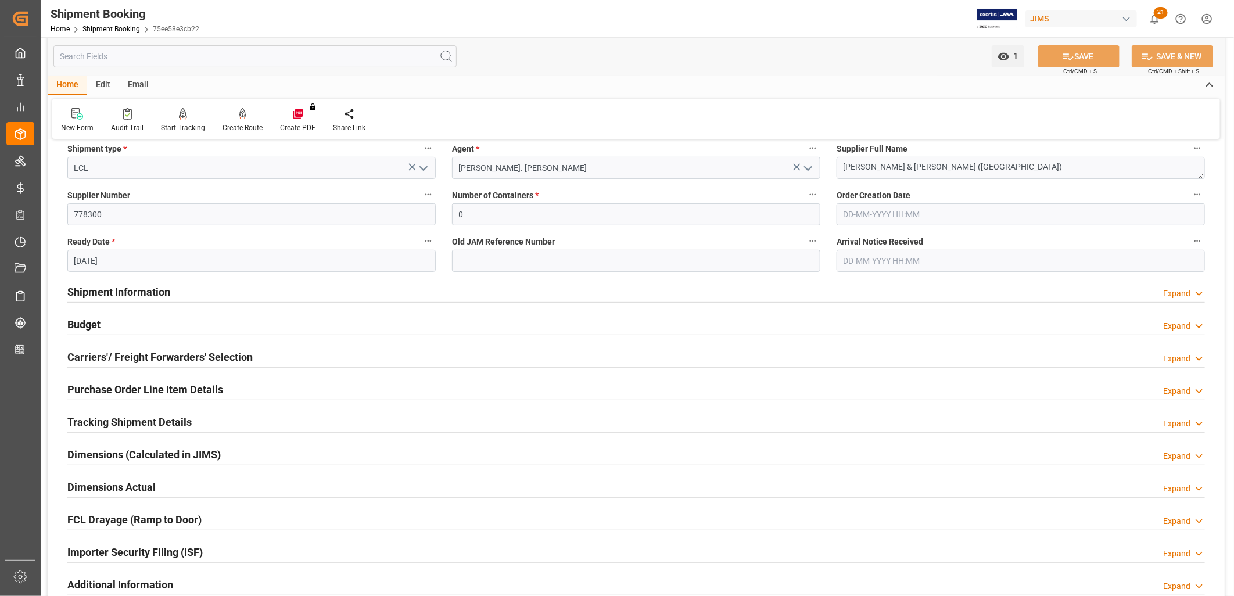
click at [156, 358] on h2 "Carriers'/ Freight Forwarders' Selection" at bounding box center [159, 357] width 185 height 16
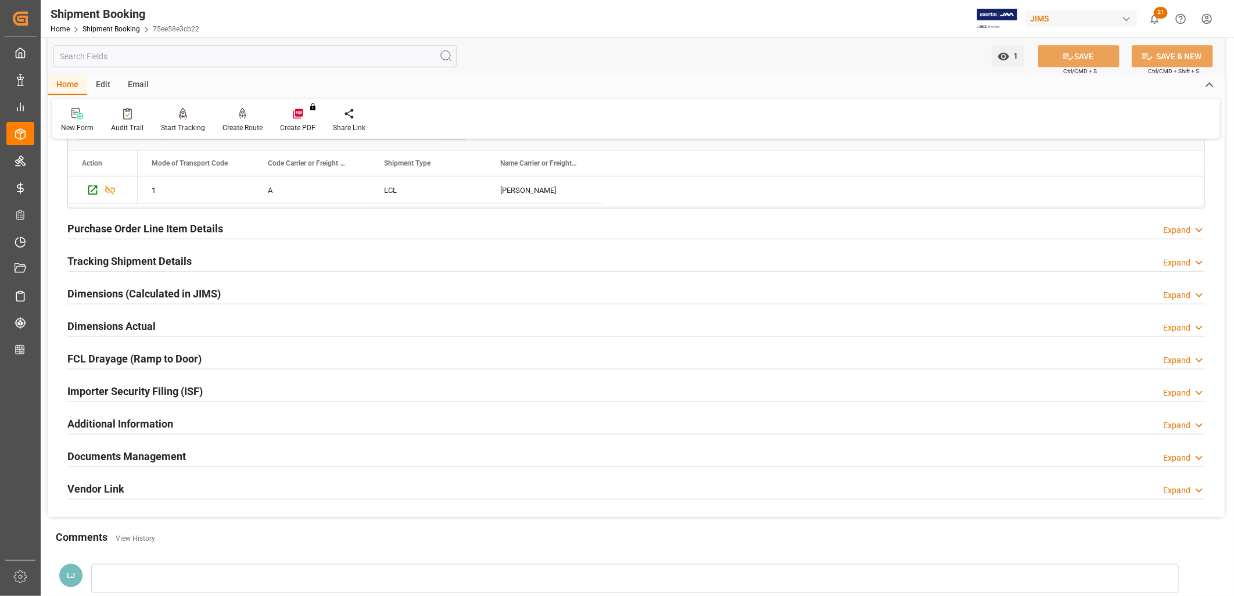
scroll to position [645, 0]
click at [152, 259] on h2 "Tracking Shipment Details" at bounding box center [129, 261] width 124 height 16
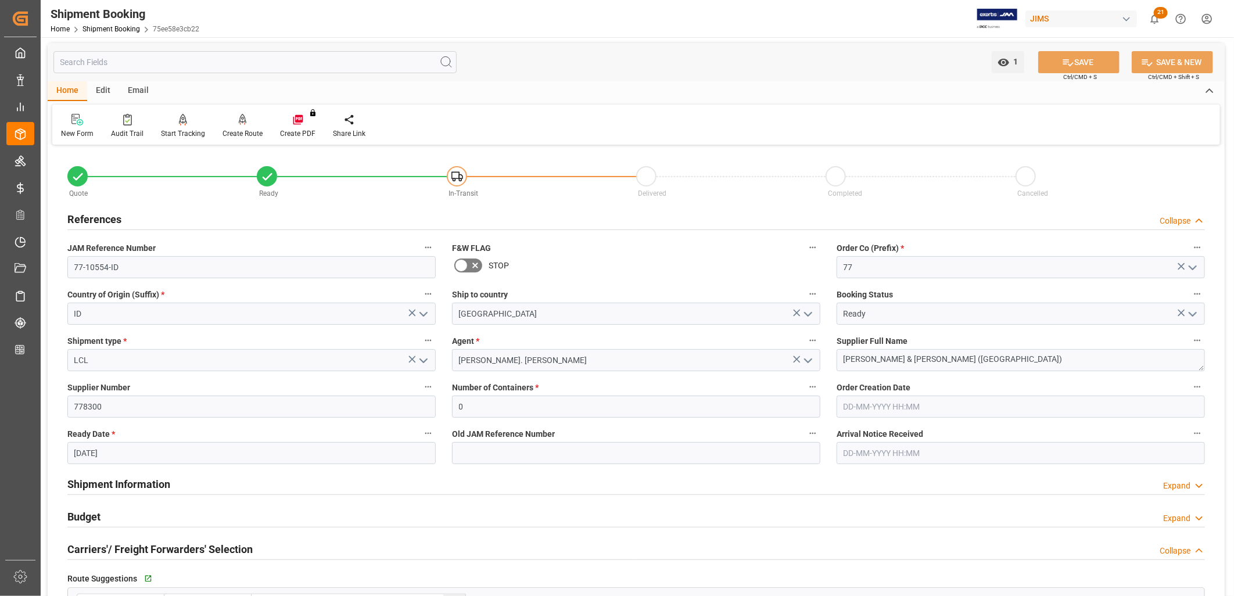
scroll to position [0, 0]
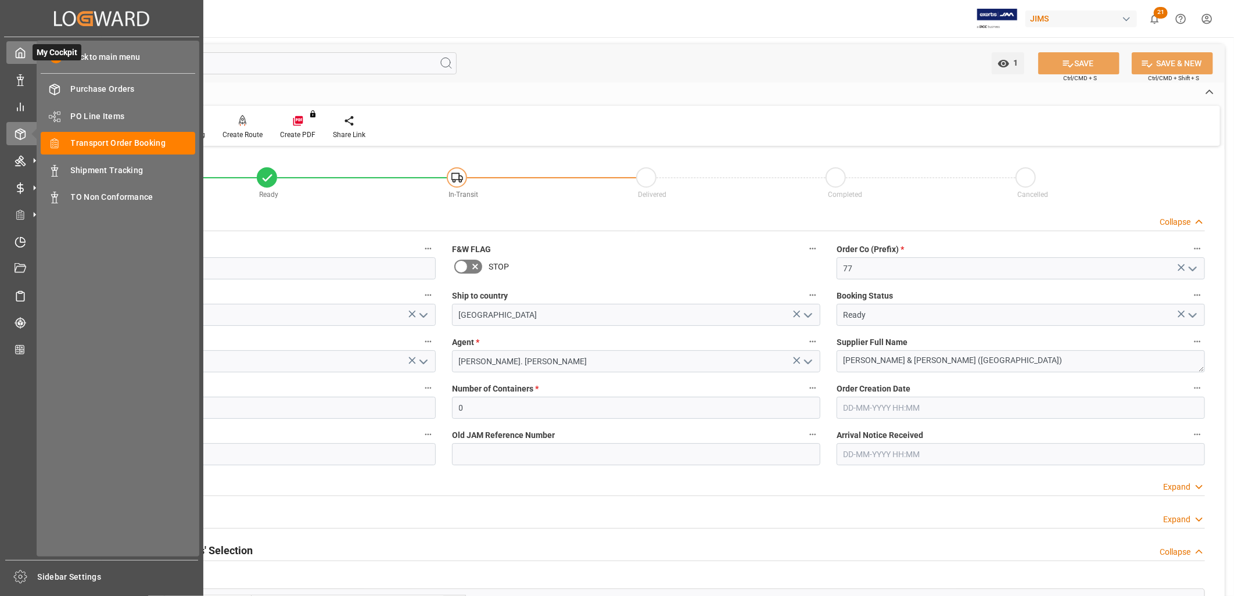
click at [20, 51] on icon at bounding box center [21, 53] width 12 height 12
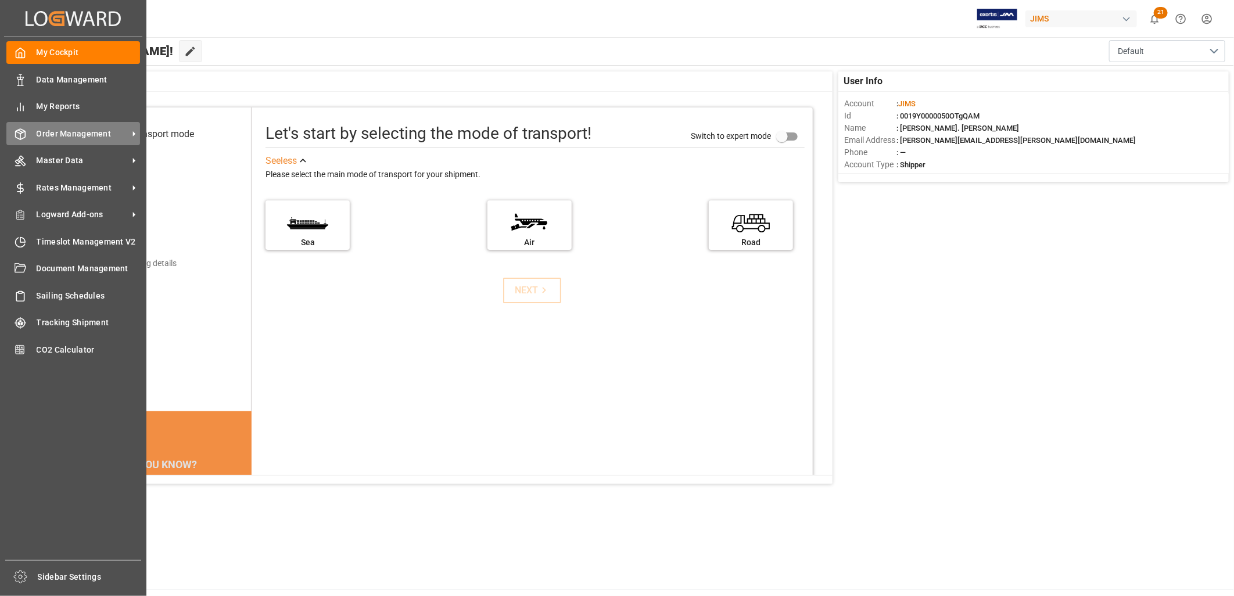
click at [69, 129] on span "Order Management" at bounding box center [83, 134] width 92 height 12
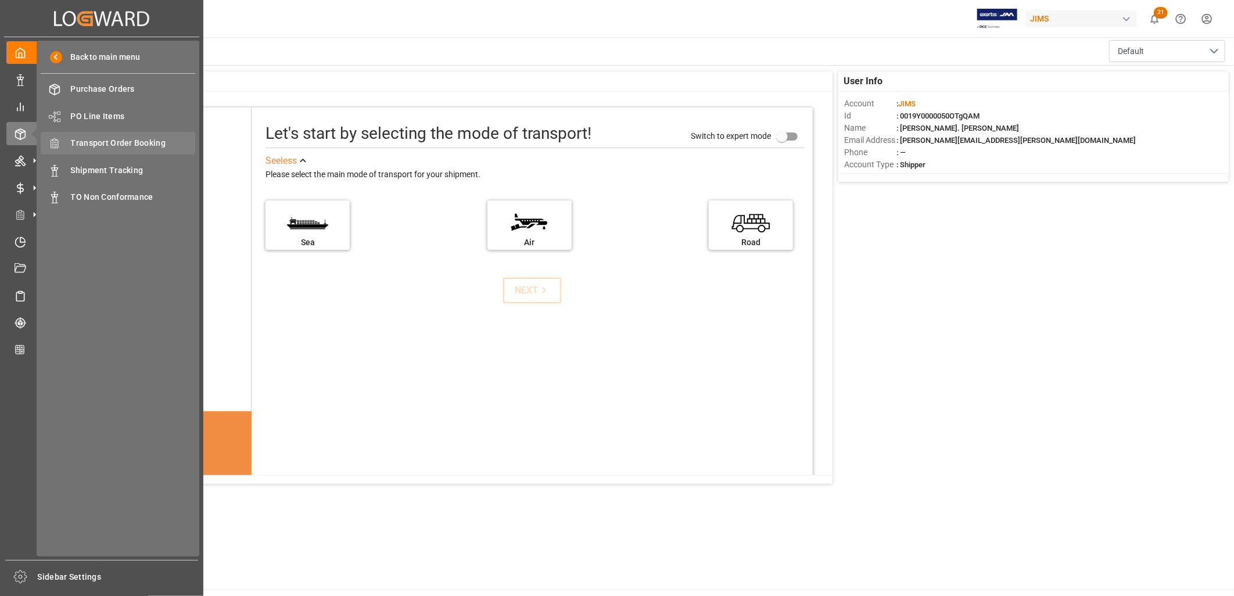
click at [110, 143] on span "Transport Order Booking" at bounding box center [133, 143] width 125 height 12
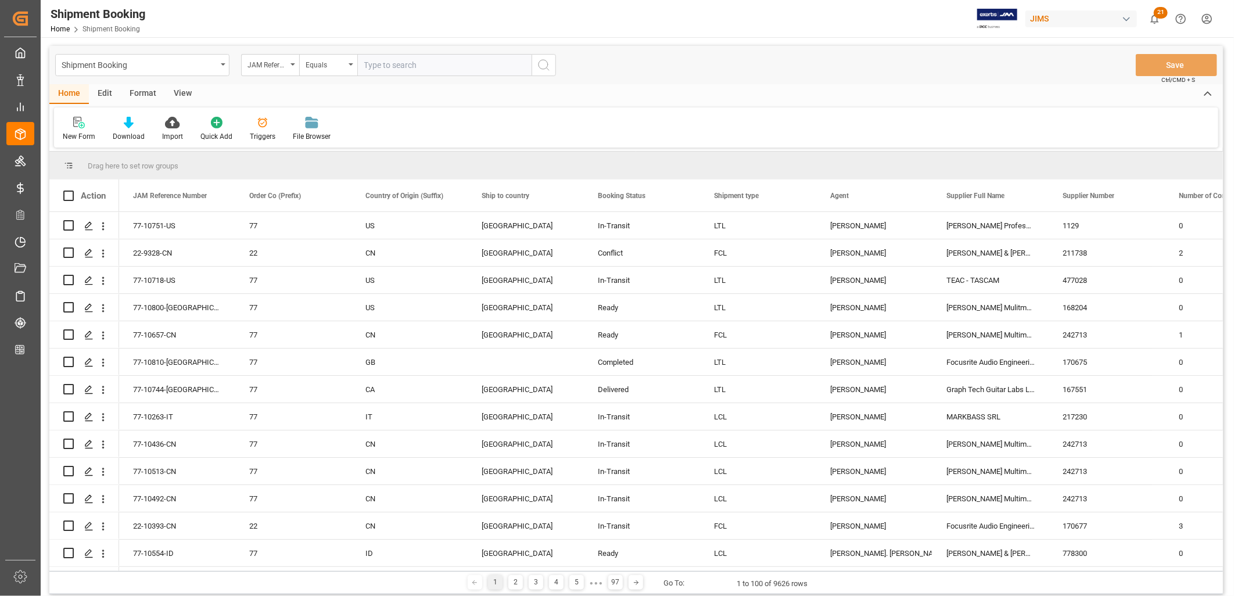
click at [369, 63] on input "text" at bounding box center [444, 65] width 174 height 22
type input "77-10526-CN"
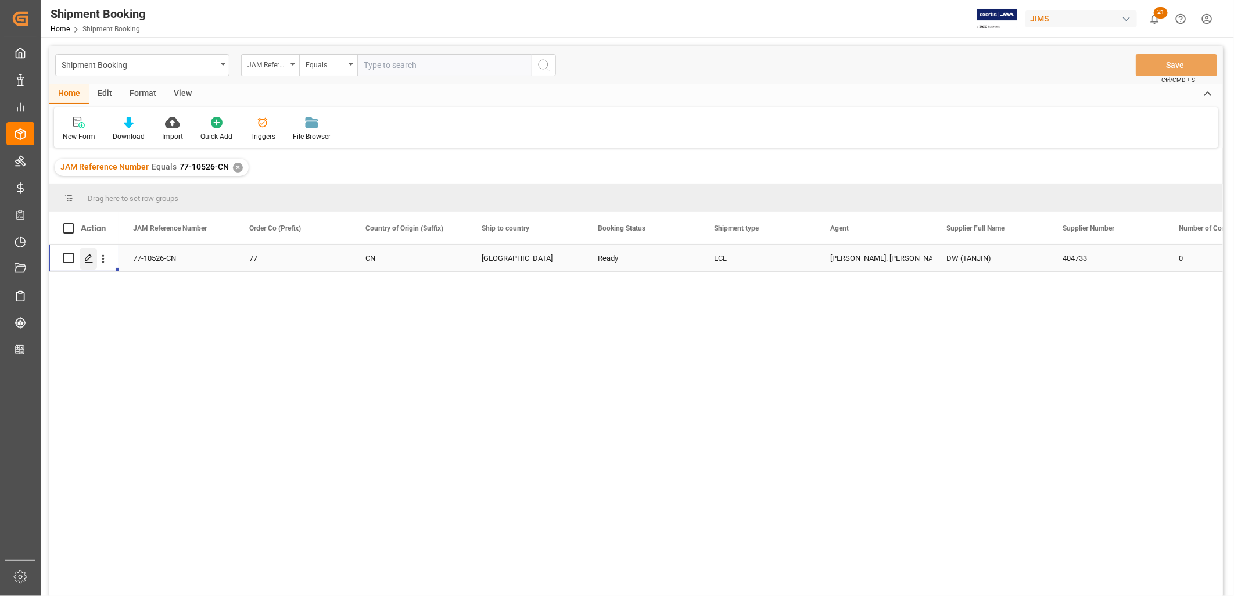
click at [90, 254] on polygon "Press SPACE to select this row." at bounding box center [88, 257] width 6 height 6
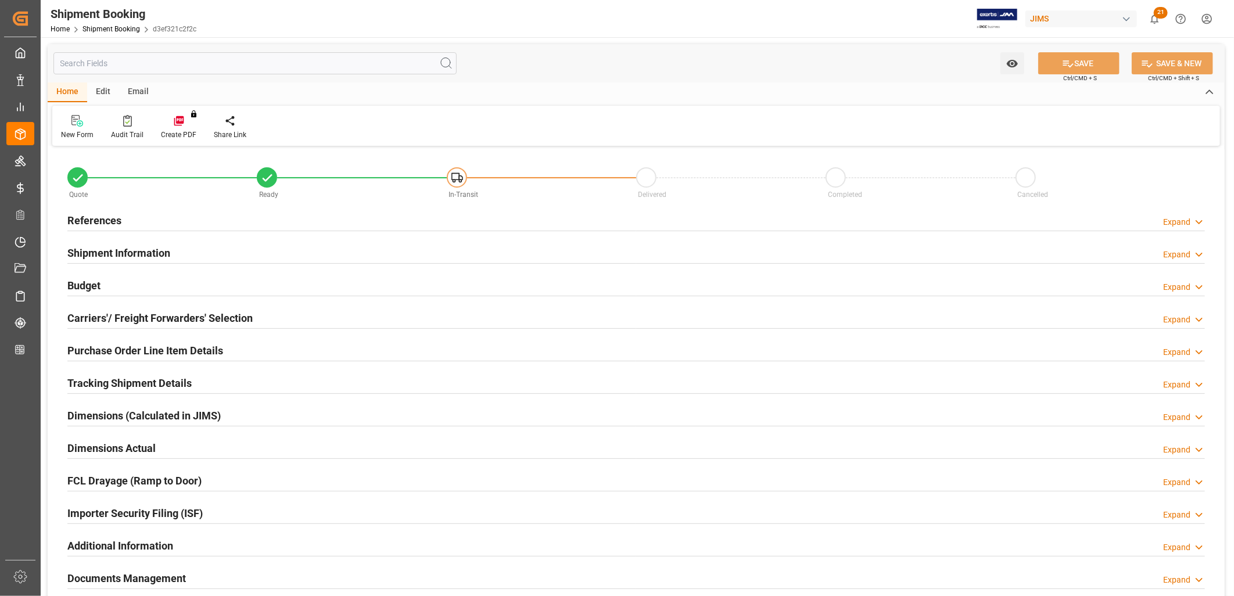
type input "0"
type input "26-08-2025"
click at [103, 217] on h2 "References" at bounding box center [94, 221] width 54 height 16
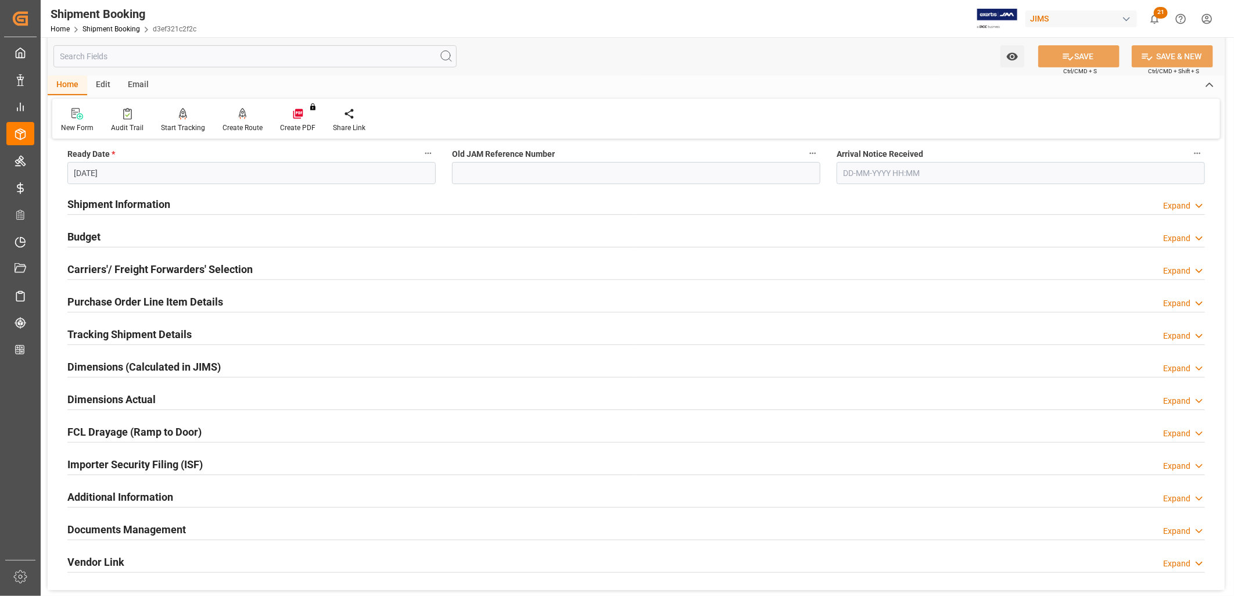
scroll to position [322, 0]
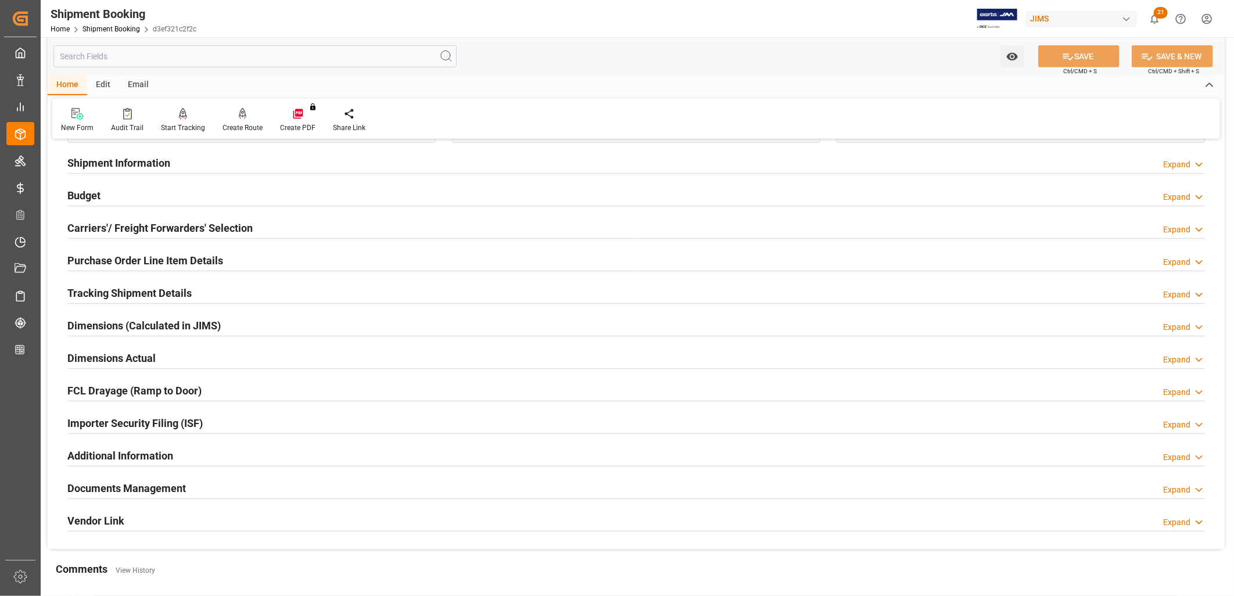
click at [166, 225] on h2 "Carriers'/ Freight Forwarders' Selection" at bounding box center [159, 228] width 185 height 16
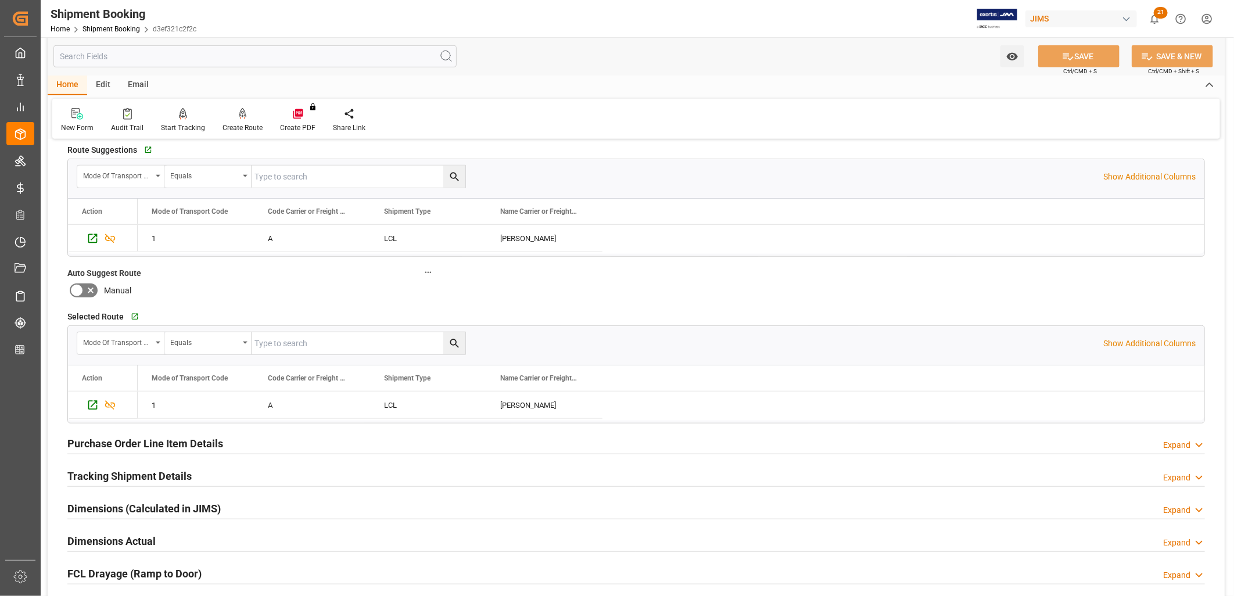
scroll to position [451, 0]
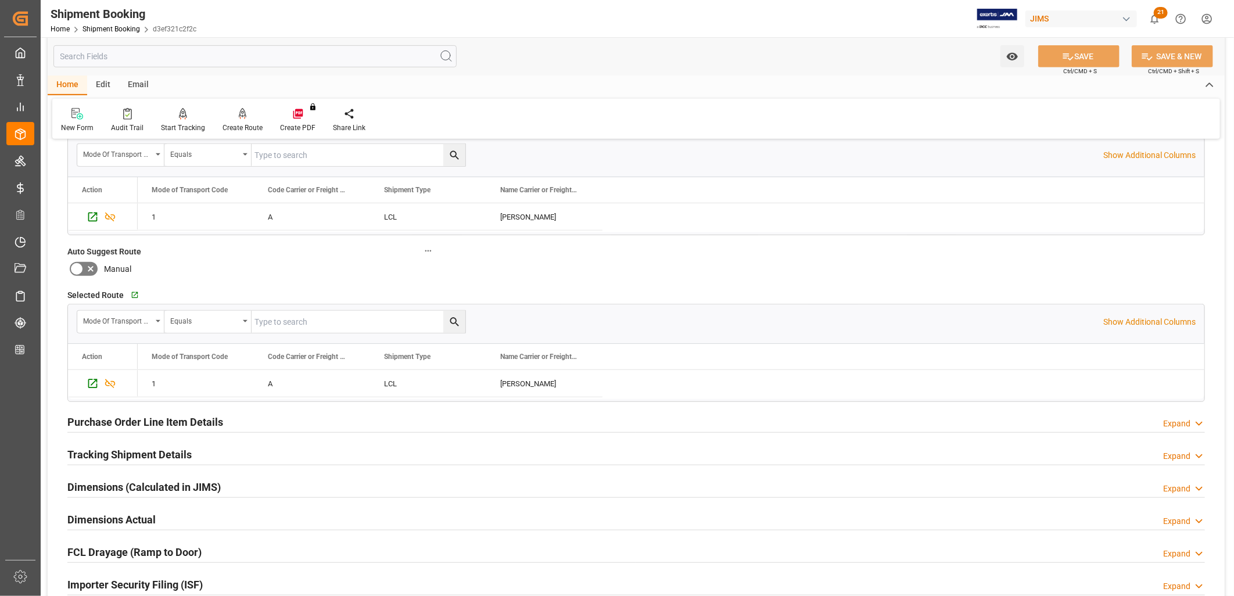
click at [181, 421] on h2 "Purchase Order Line Item Details" at bounding box center [145, 422] width 156 height 16
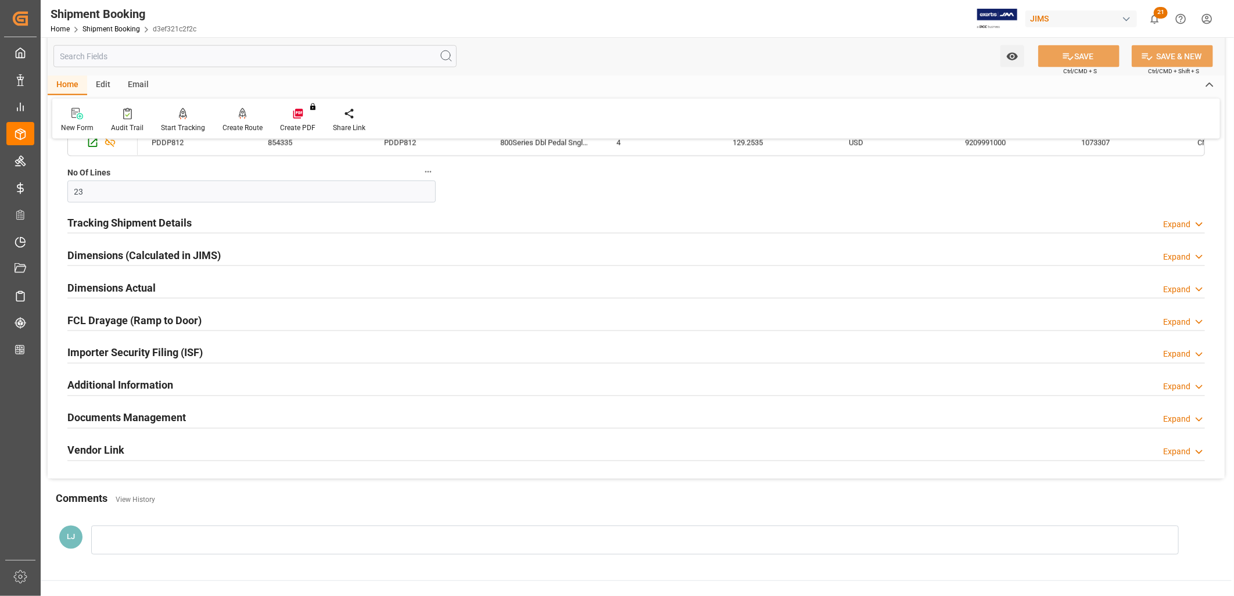
scroll to position [1097, 0]
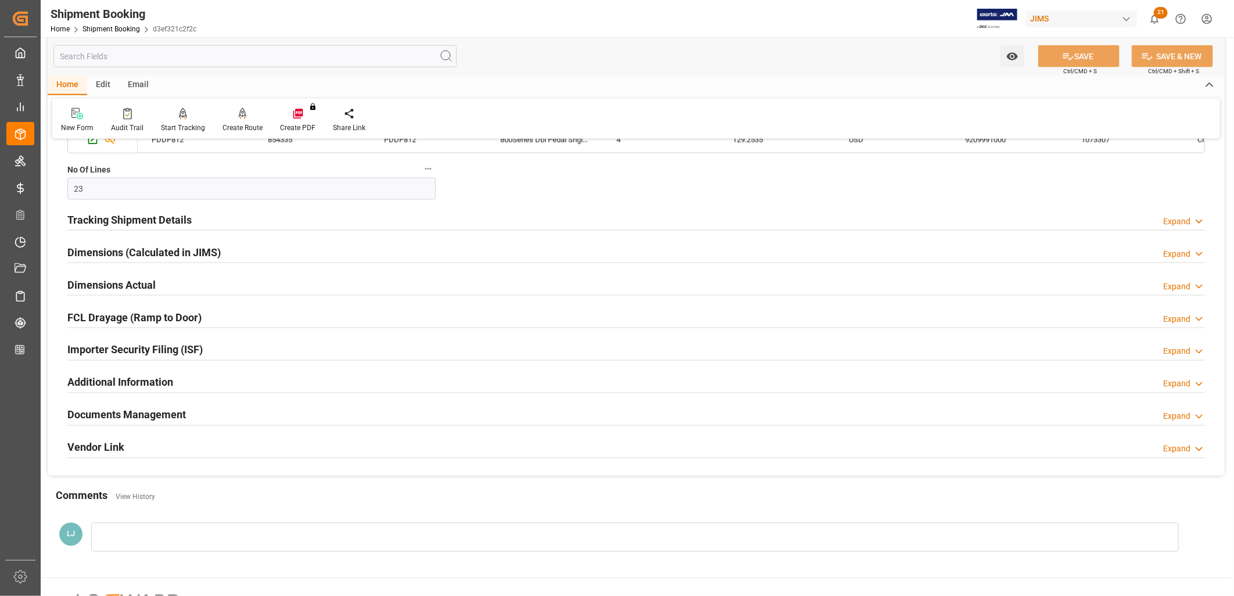
click at [163, 217] on h2 "Tracking Shipment Details" at bounding box center [129, 220] width 124 height 16
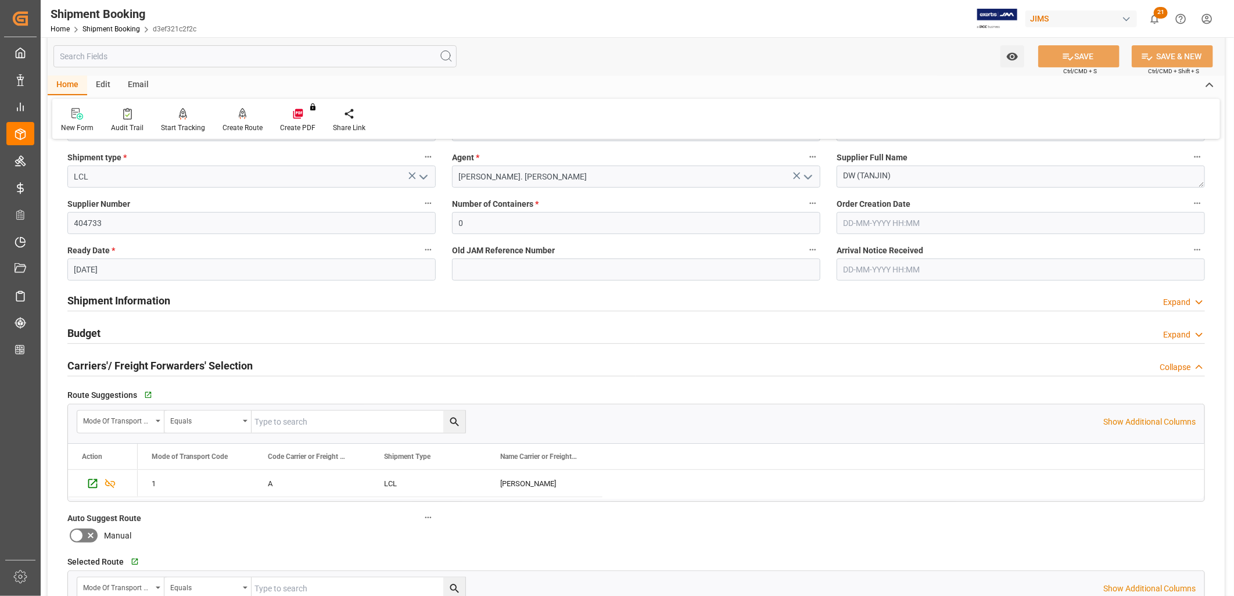
scroll to position [129, 0]
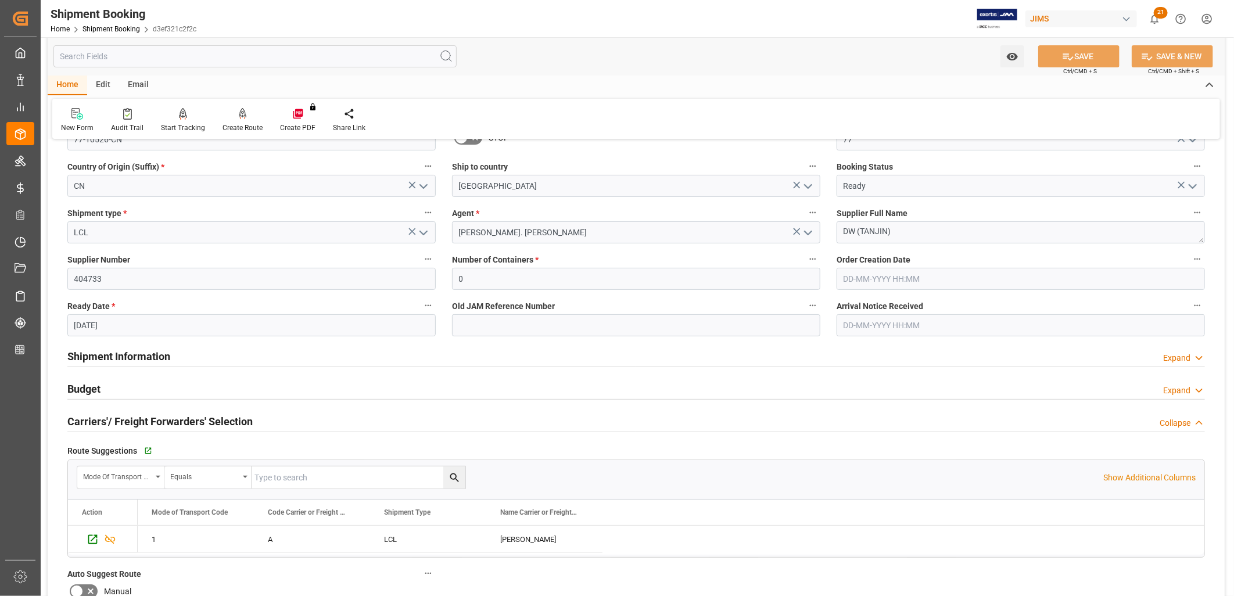
click at [130, 355] on h2 "Shipment Information" at bounding box center [118, 357] width 103 height 16
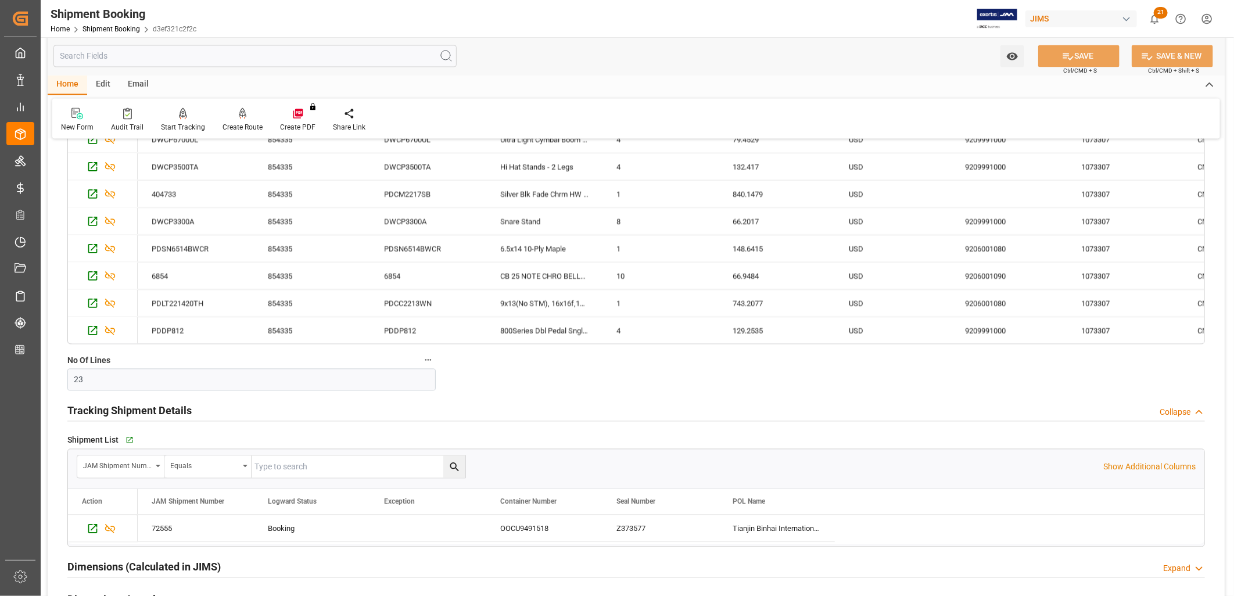
scroll to position [1162, 0]
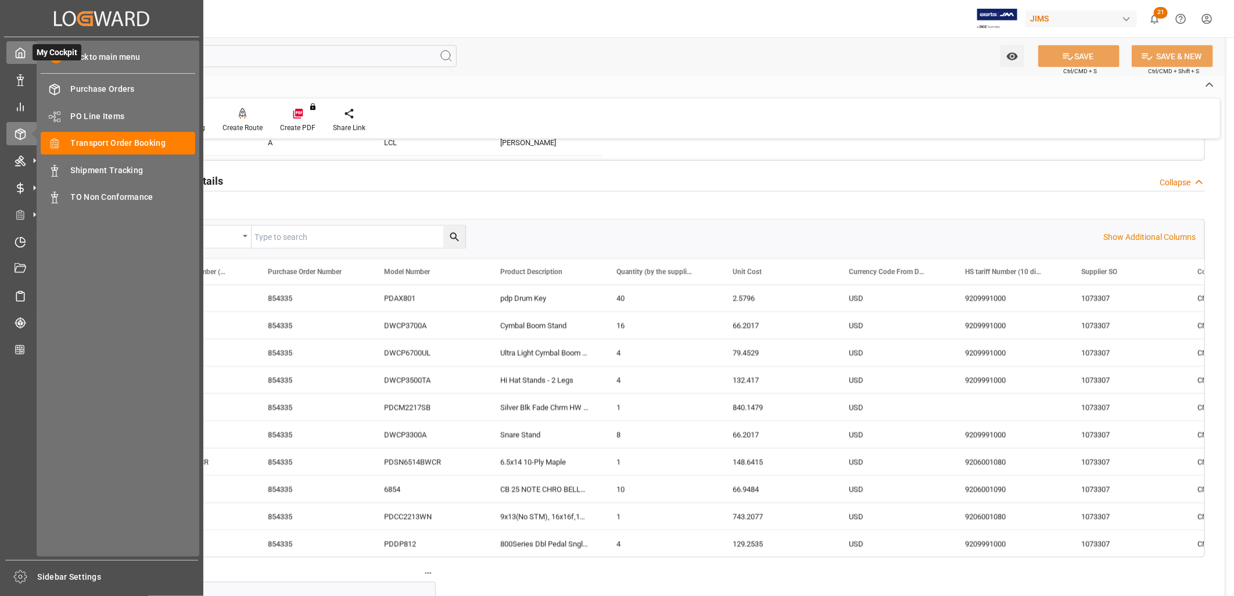
click at [17, 52] on icon at bounding box center [21, 53] width 12 height 12
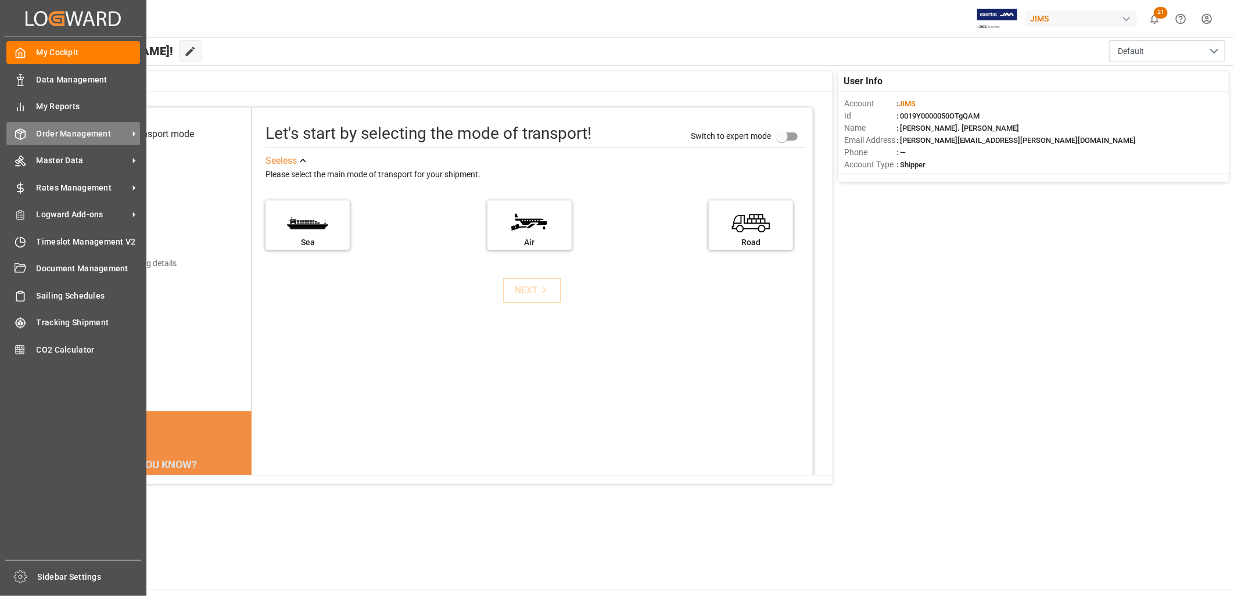
click at [82, 131] on span "Order Management" at bounding box center [83, 134] width 92 height 12
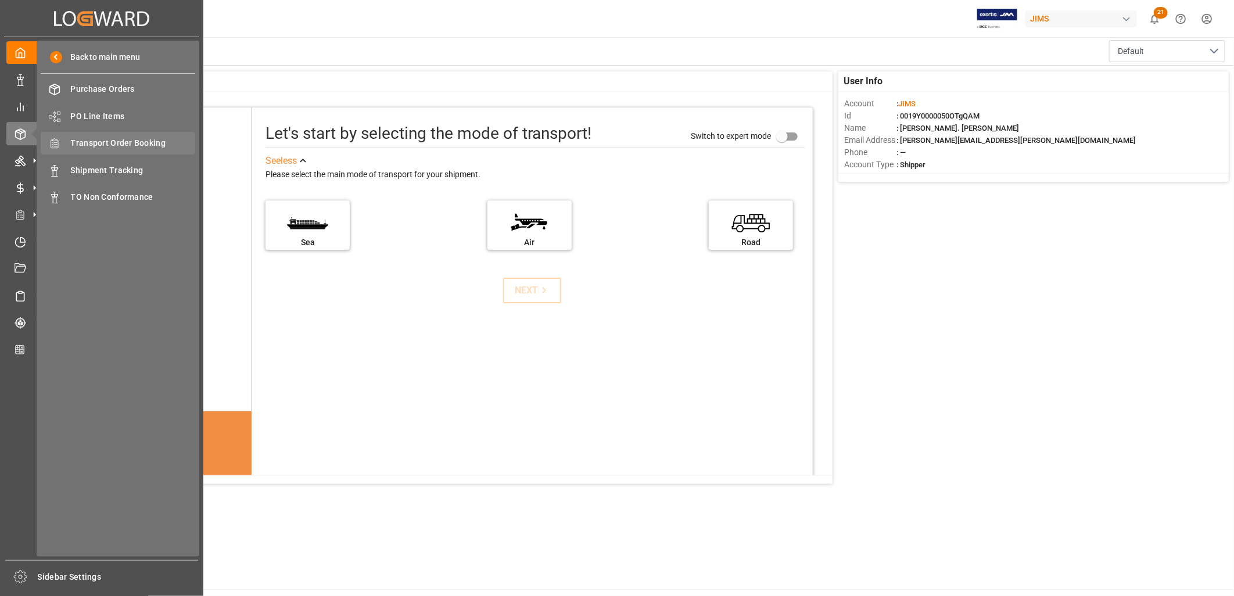
click at [117, 141] on span "Transport Order Booking" at bounding box center [133, 143] width 125 height 12
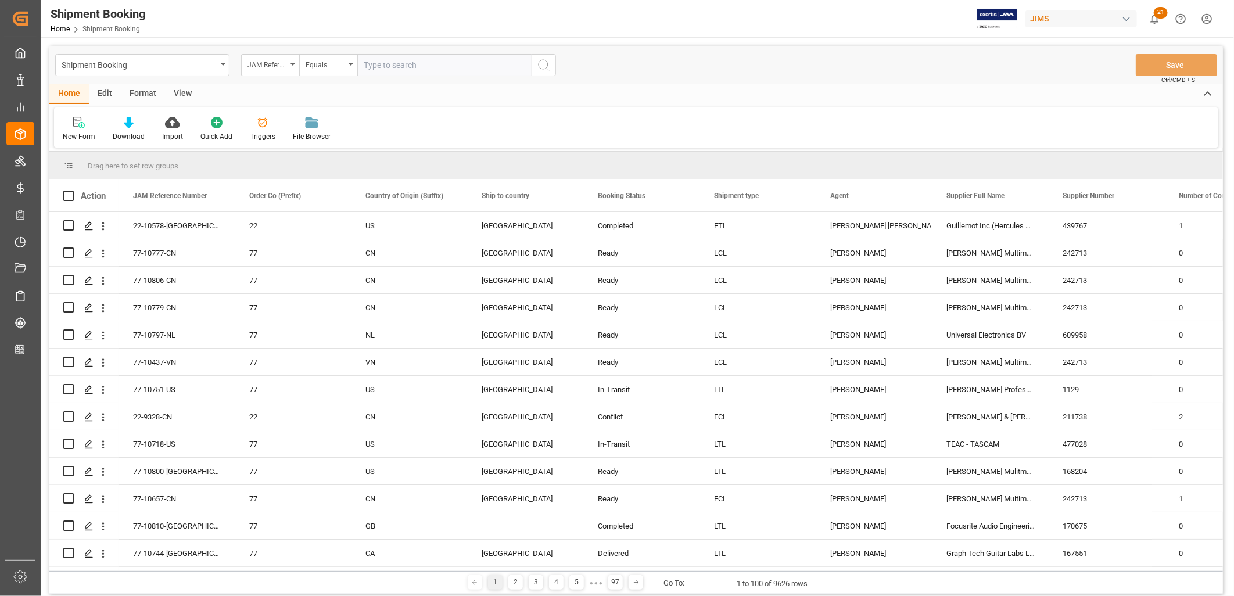
click at [376, 64] on input "text" at bounding box center [444, 65] width 174 height 22
type input "77-10526-CN"
click at [549, 65] on icon "search button" at bounding box center [544, 65] width 14 height 14
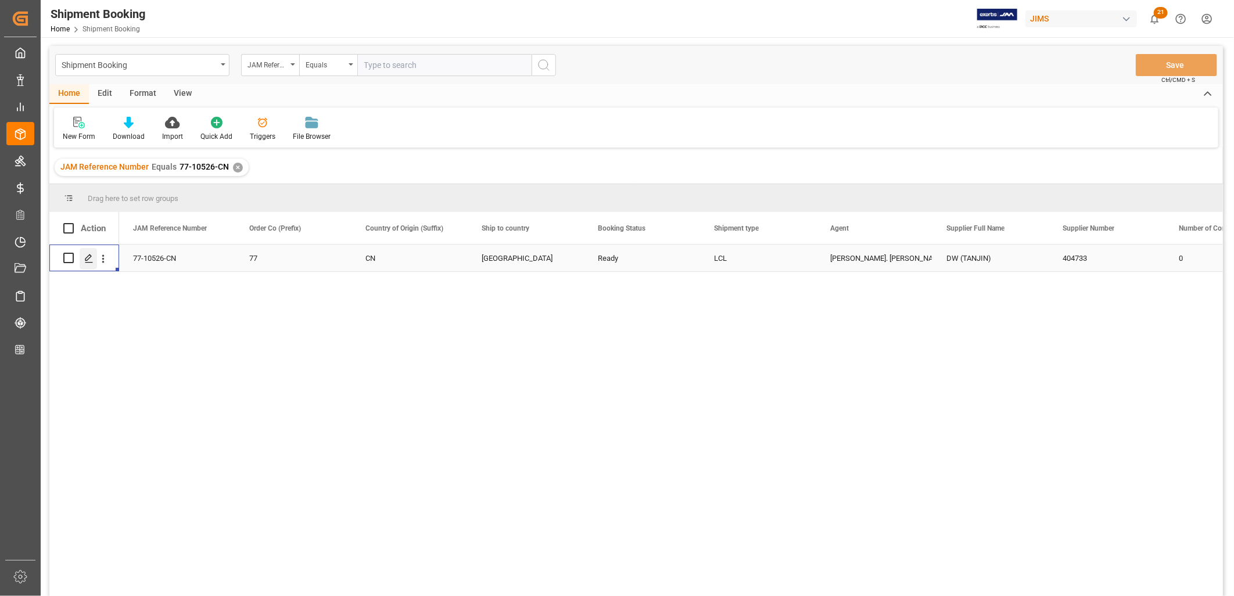
click at [89, 256] on icon "Press SPACE to select this row." at bounding box center [88, 258] width 9 height 9
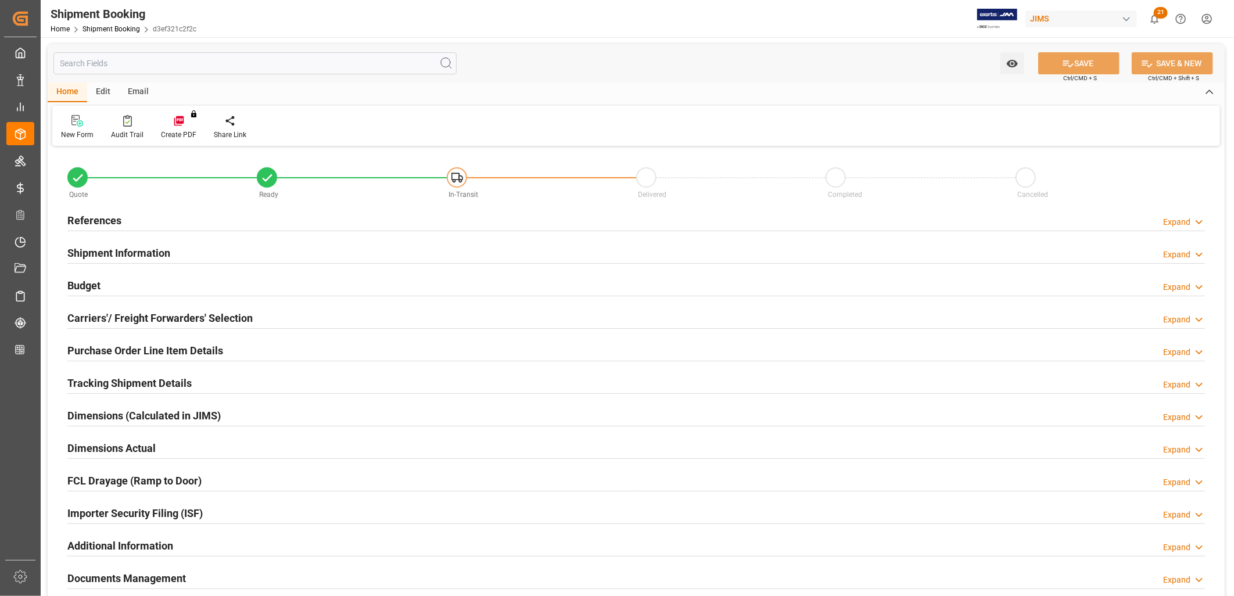
type input "48"
click at [156, 249] on h2 "Shipment Information" at bounding box center [118, 253] width 103 height 16
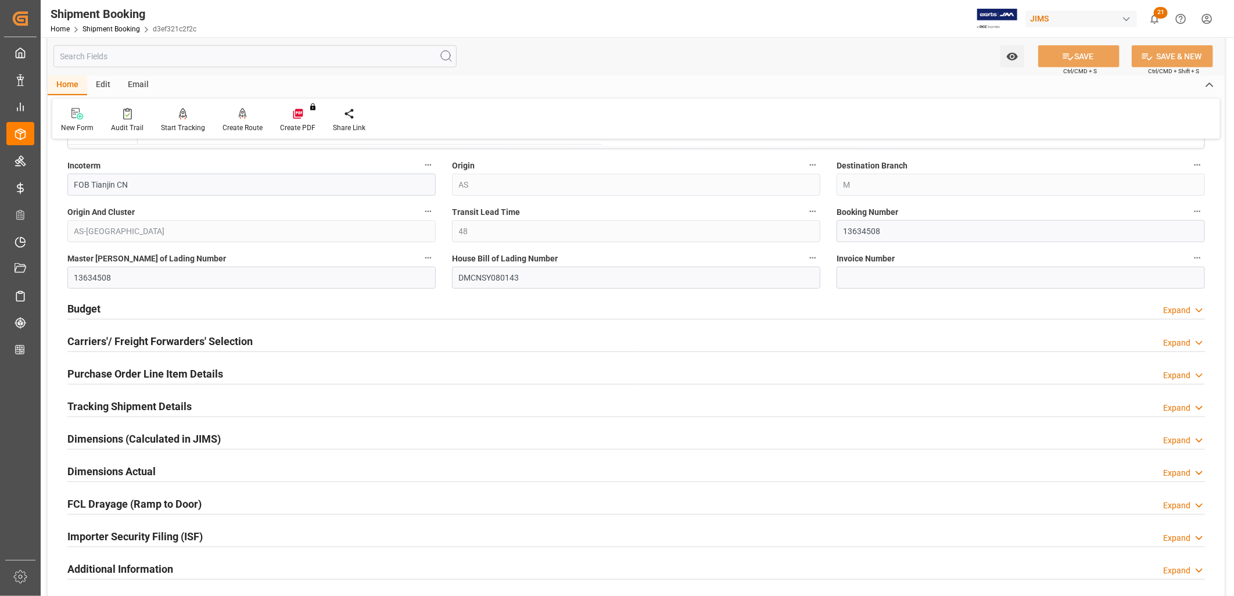
scroll to position [451, 0]
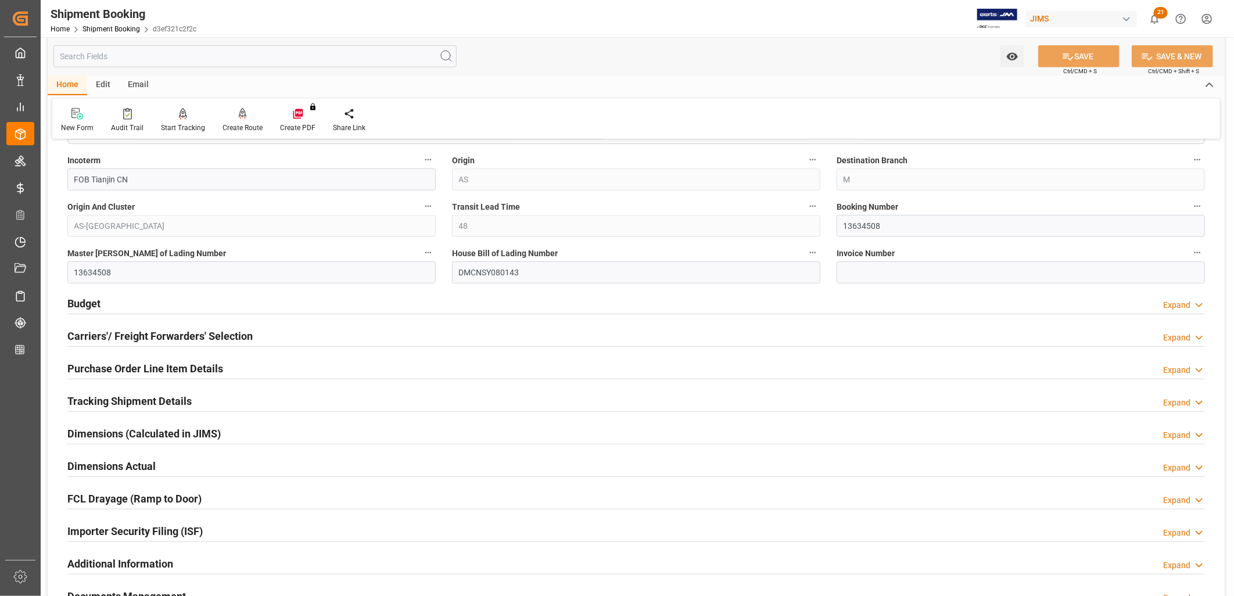
click at [90, 303] on h2 "Budget" at bounding box center [83, 304] width 33 height 16
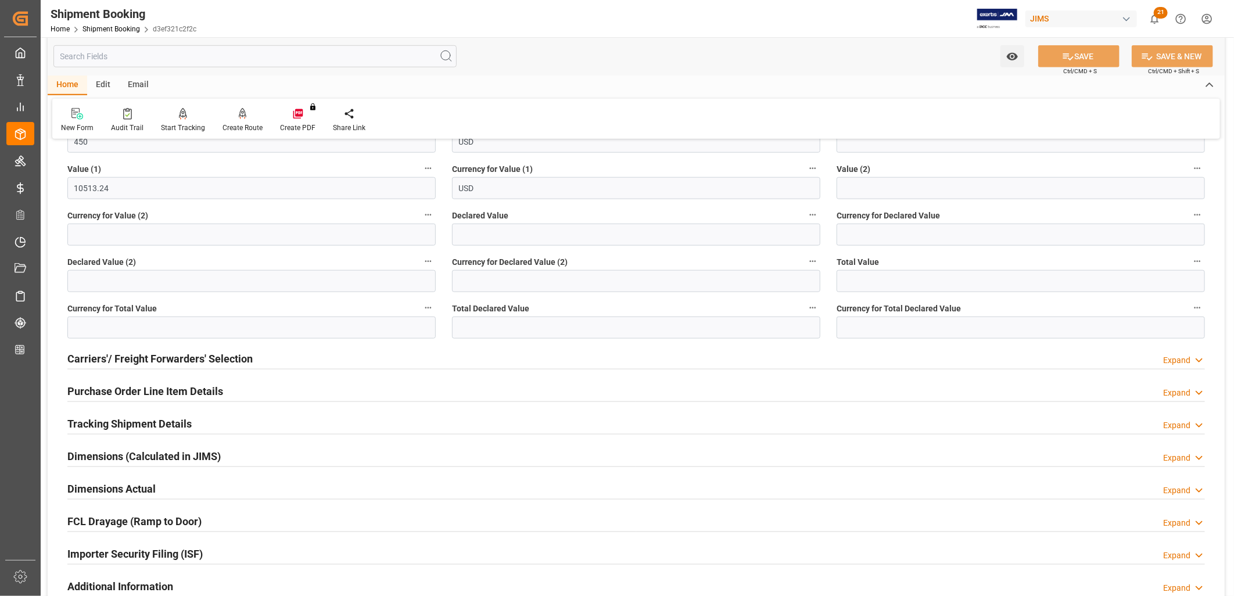
scroll to position [710, 0]
click at [169, 421] on h2 "Tracking Shipment Details" at bounding box center [129, 422] width 124 height 16
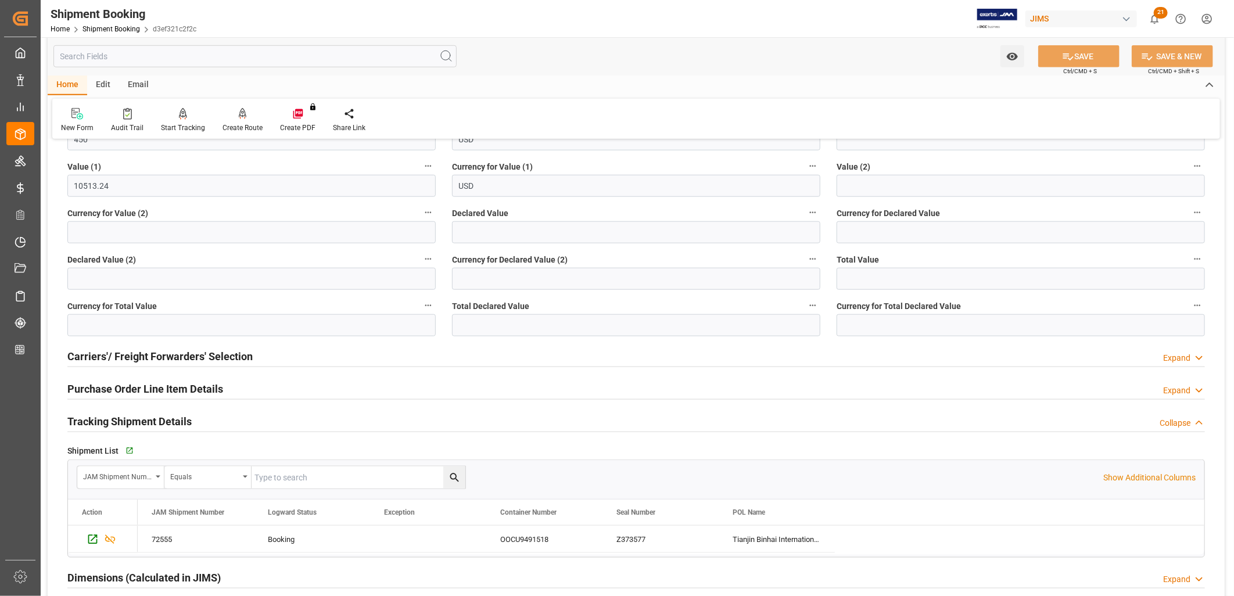
click at [181, 356] on h2 "Carriers'/ Freight Forwarders' Selection" at bounding box center [159, 357] width 185 height 16
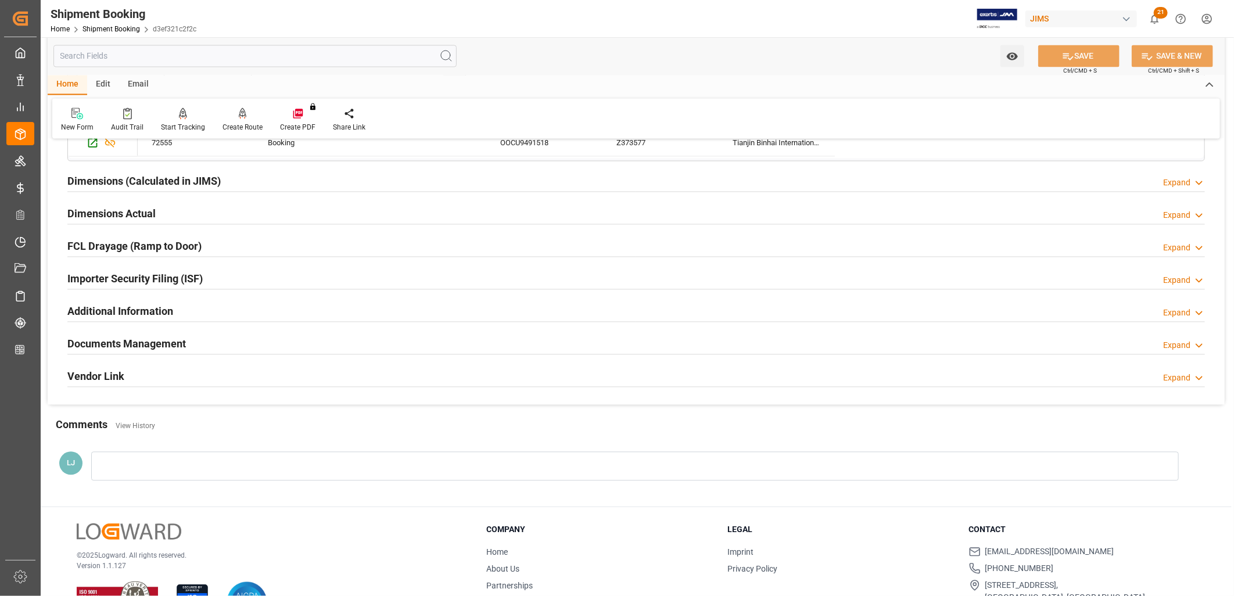
scroll to position [1420, 0]
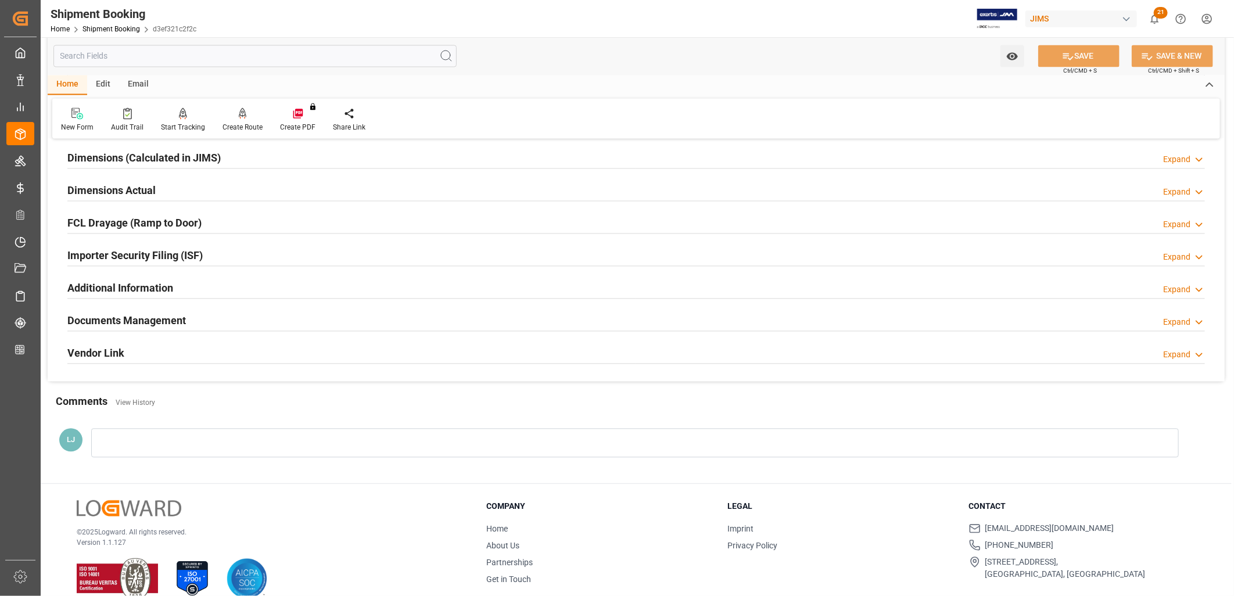
click at [141, 318] on h2 "Documents Management" at bounding box center [126, 321] width 118 height 16
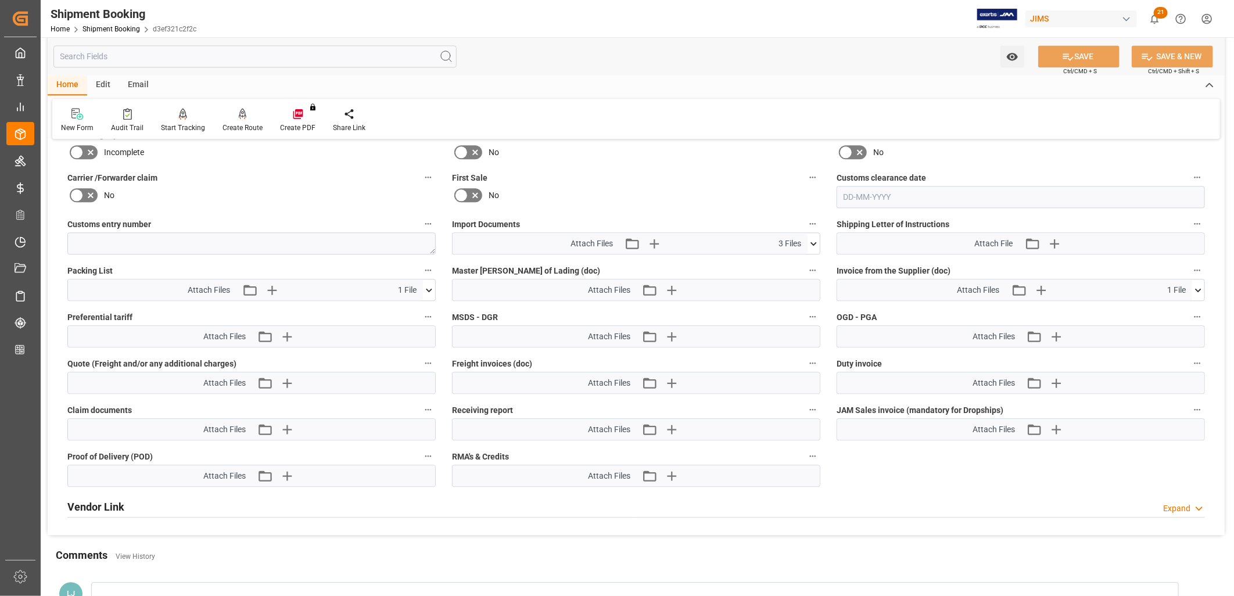
scroll to position [1807, 0]
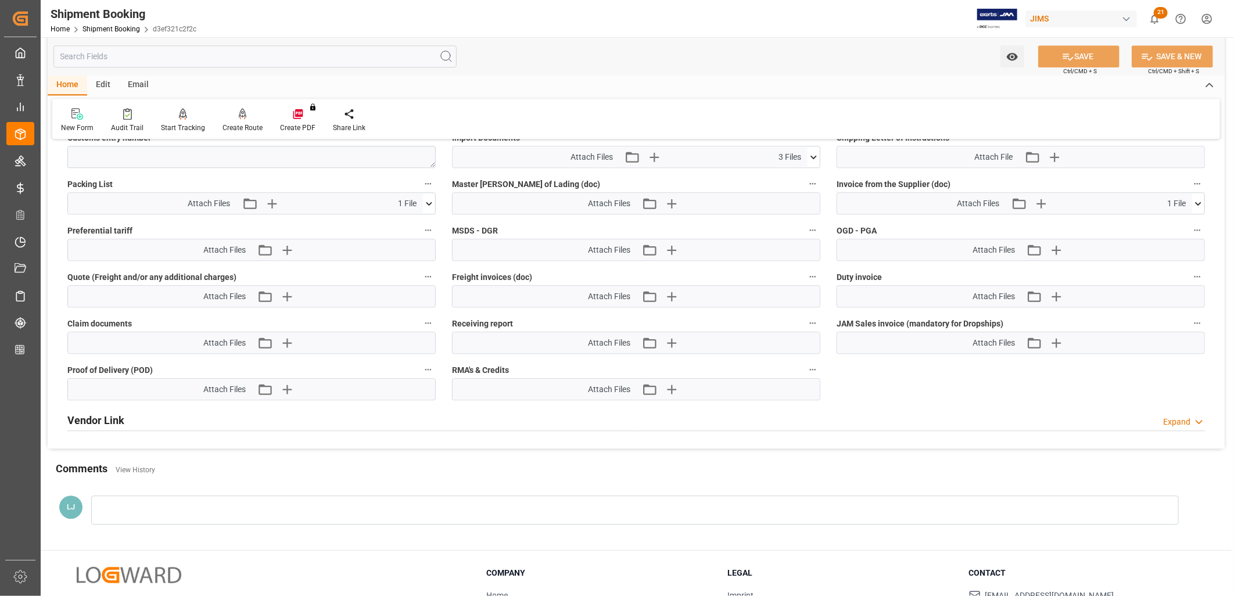
click at [815, 155] on icon at bounding box center [813, 156] width 6 height 3
click at [815, 153] on icon at bounding box center [813, 157] width 12 height 12
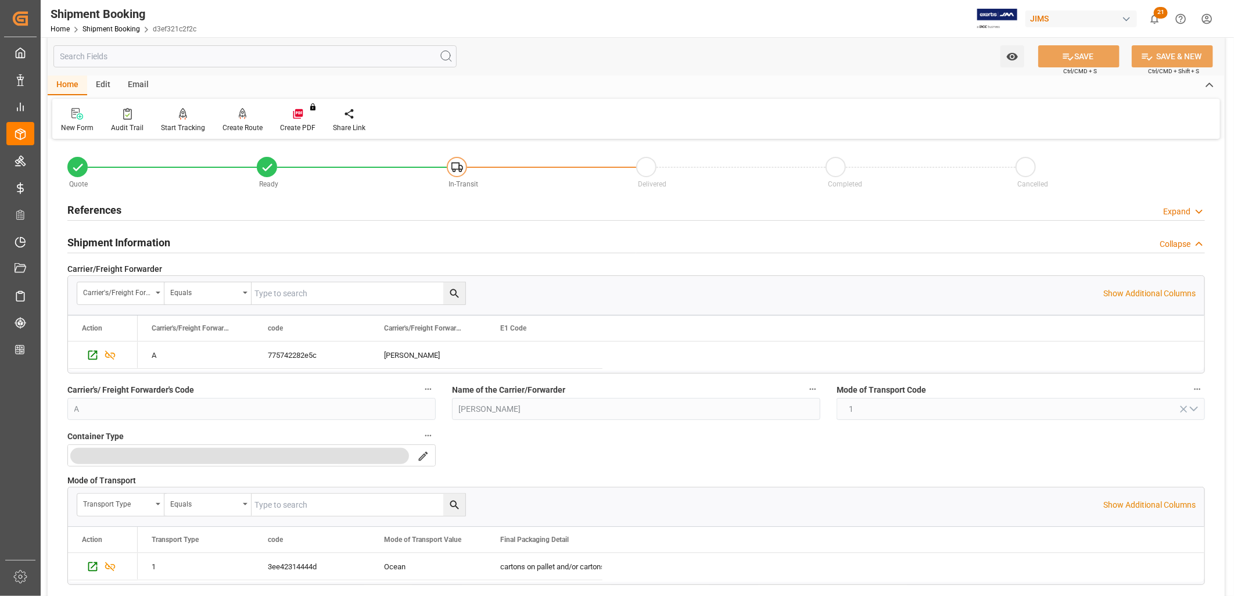
scroll to position [0, 0]
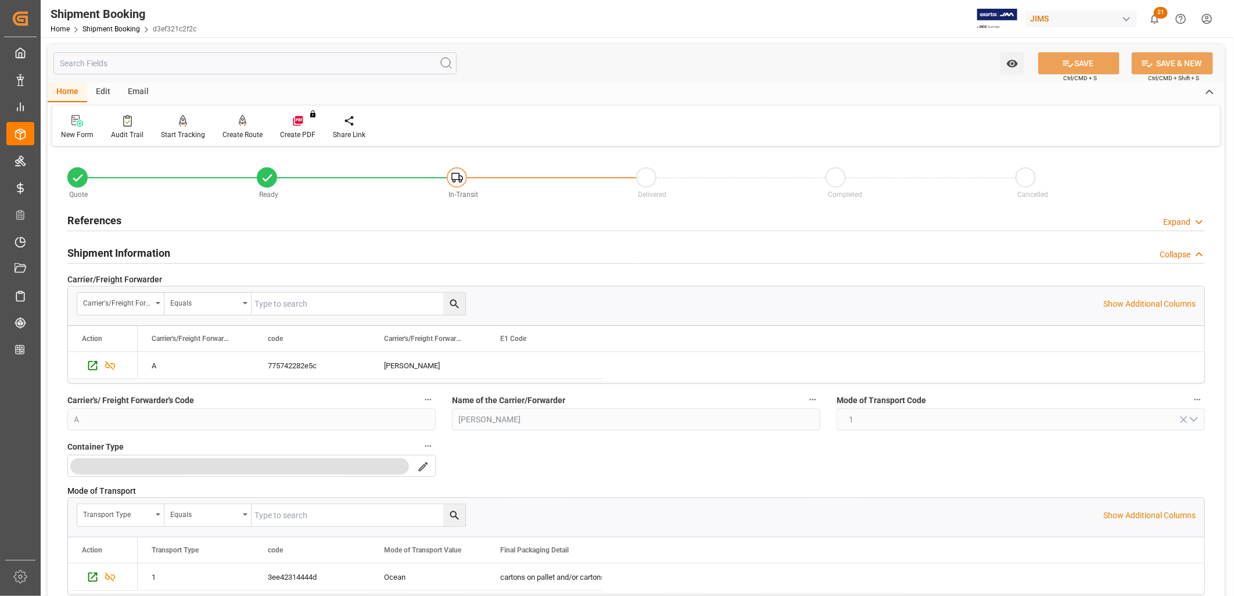
click at [142, 250] on h2 "Shipment Information" at bounding box center [118, 253] width 103 height 16
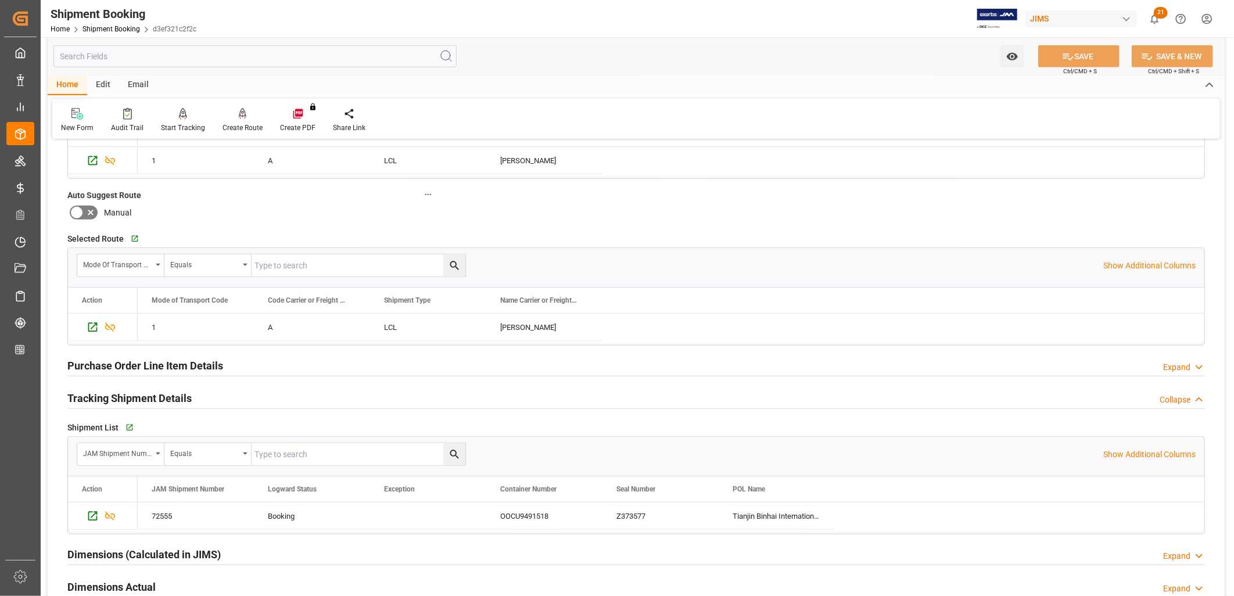
scroll to position [581, 0]
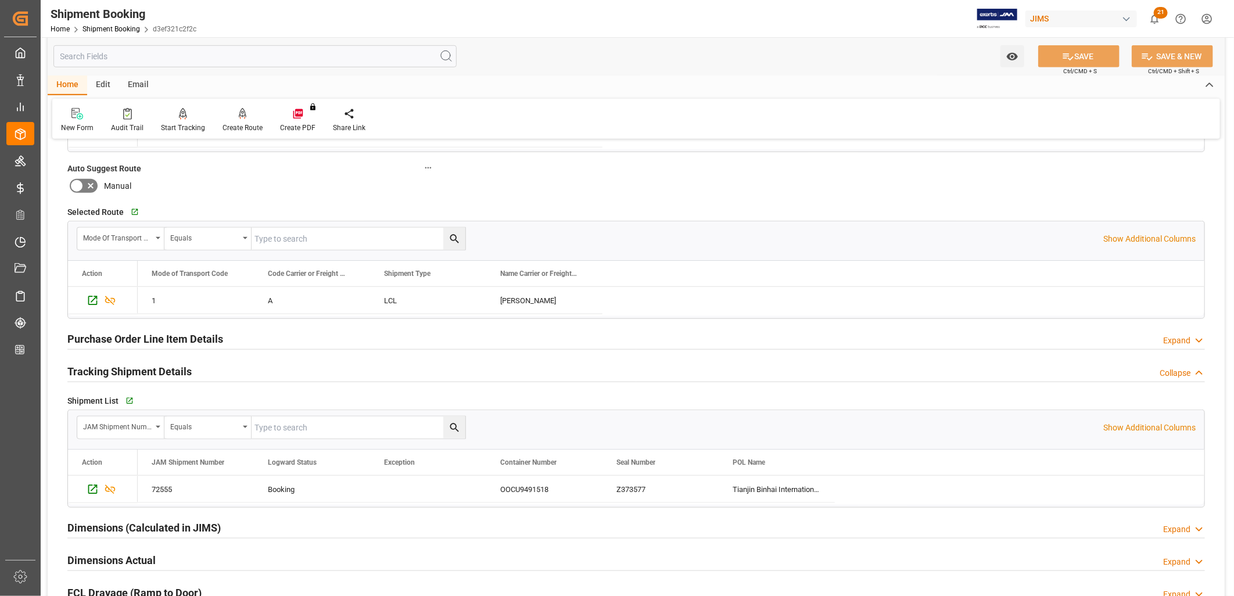
click at [166, 369] on h2 "Tracking Shipment Details" at bounding box center [129, 372] width 124 height 16
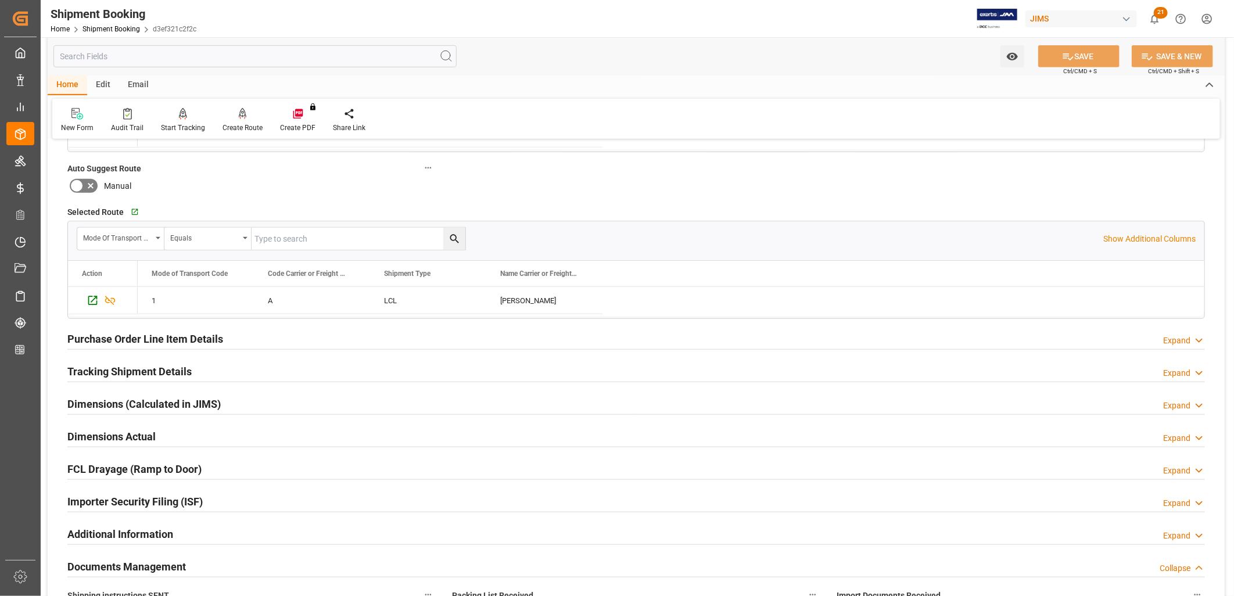
click at [142, 369] on h2 "Tracking Shipment Details" at bounding box center [129, 372] width 124 height 16
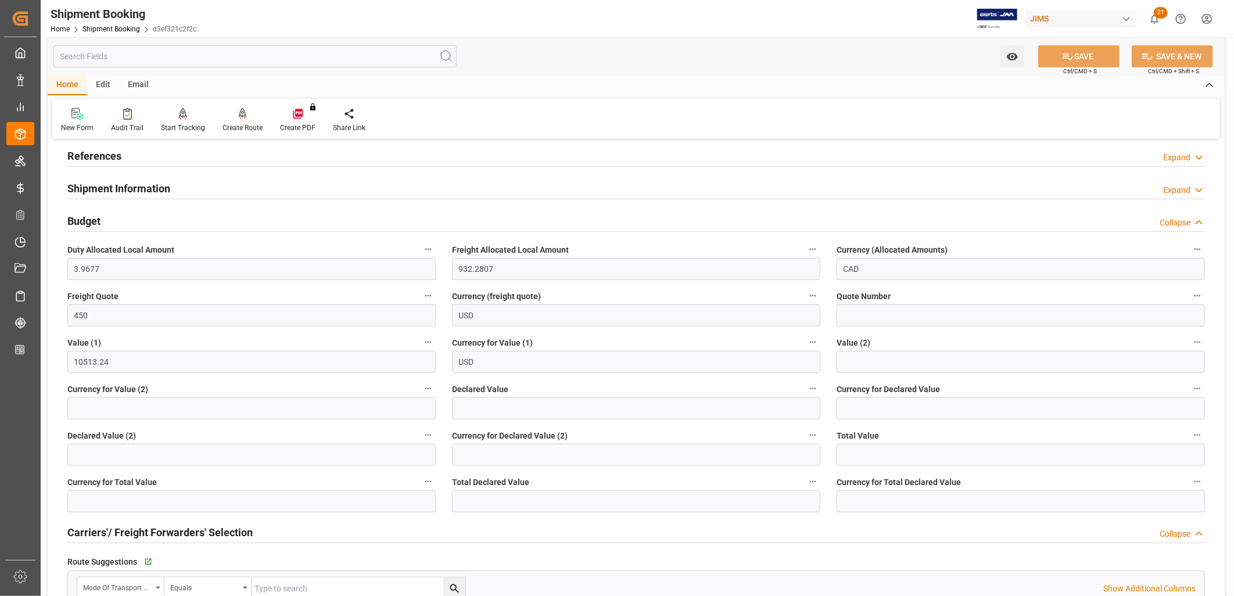
scroll to position [0, 0]
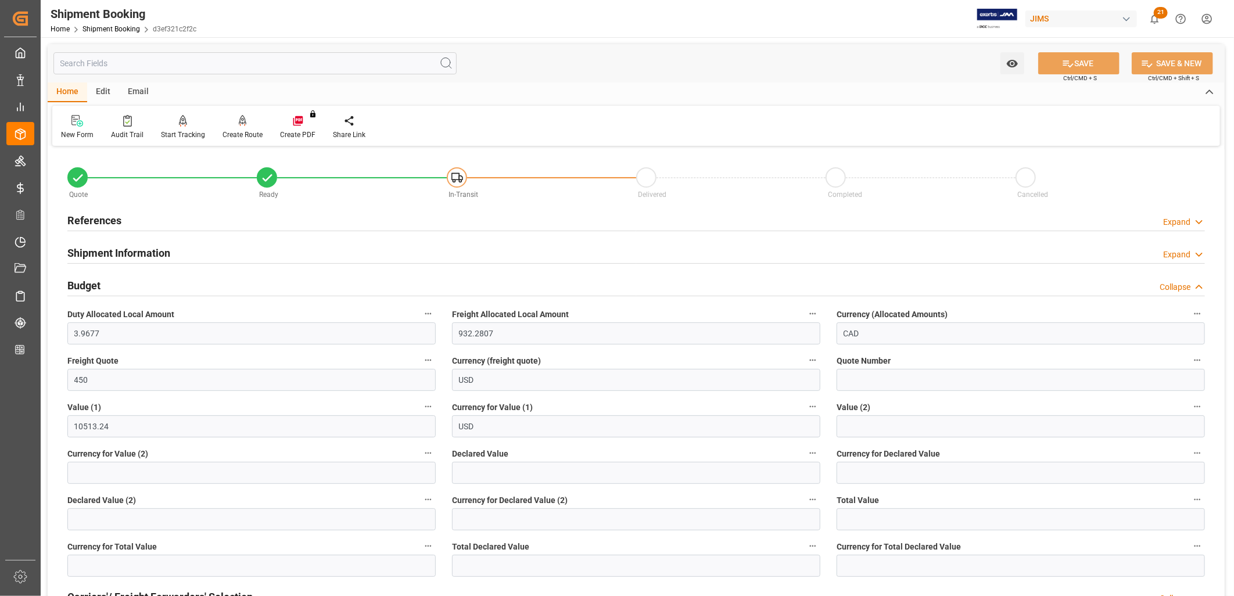
click at [103, 213] on h2 "References" at bounding box center [94, 221] width 54 height 16
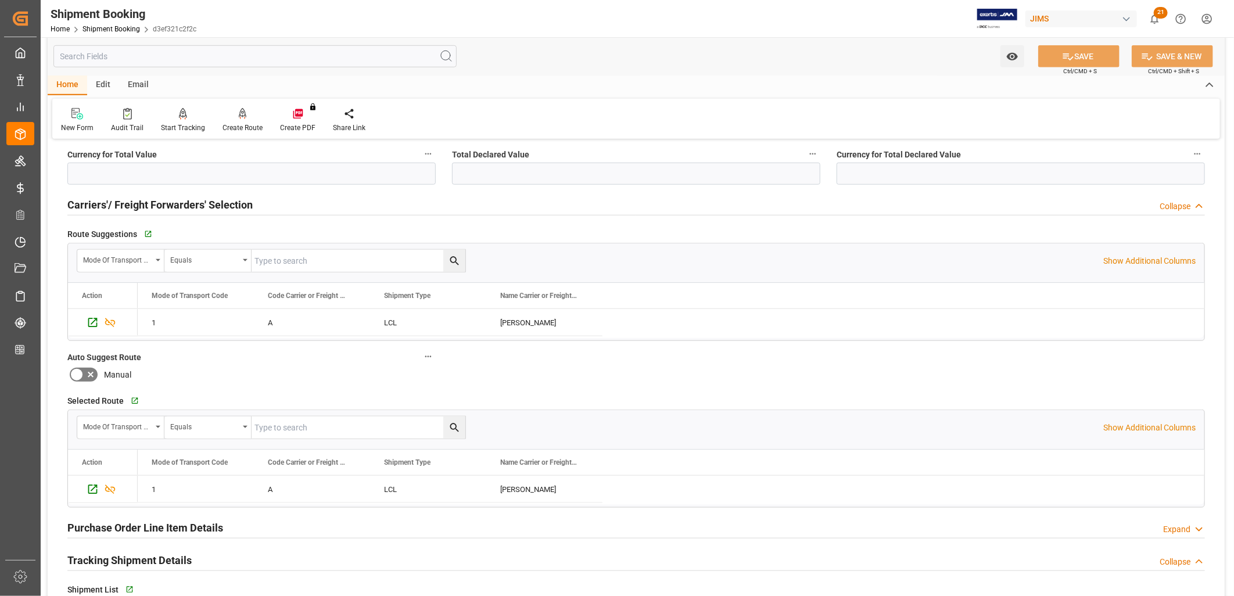
scroll to position [645, 0]
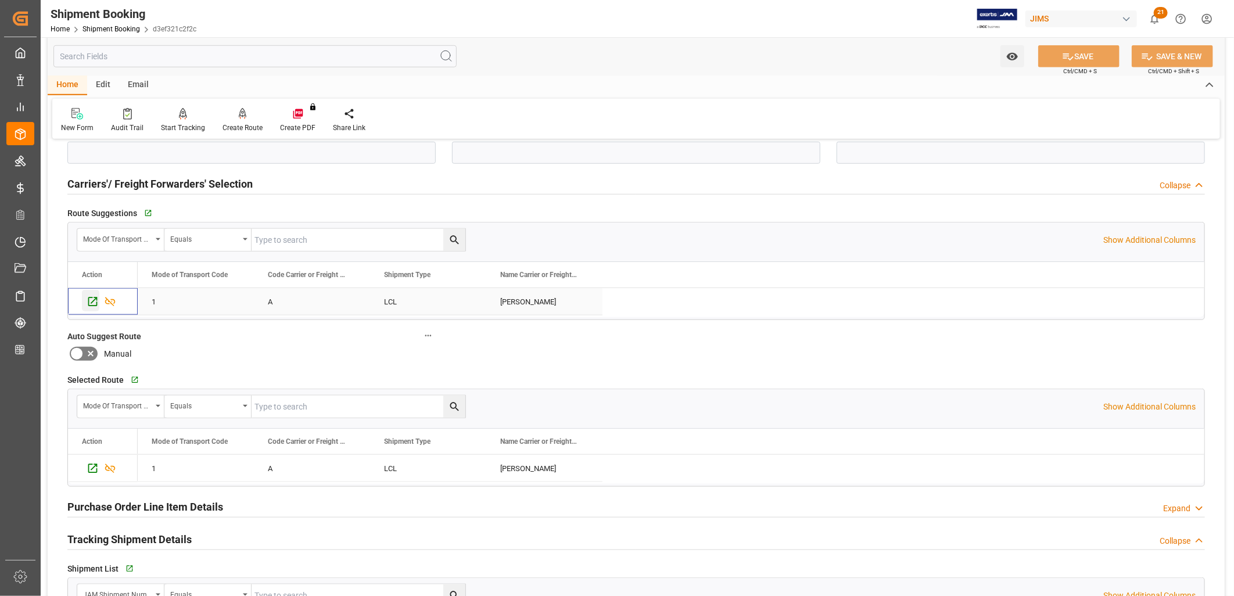
click at [88, 300] on icon "Press SPACE to select this row." at bounding box center [92, 301] width 9 height 9
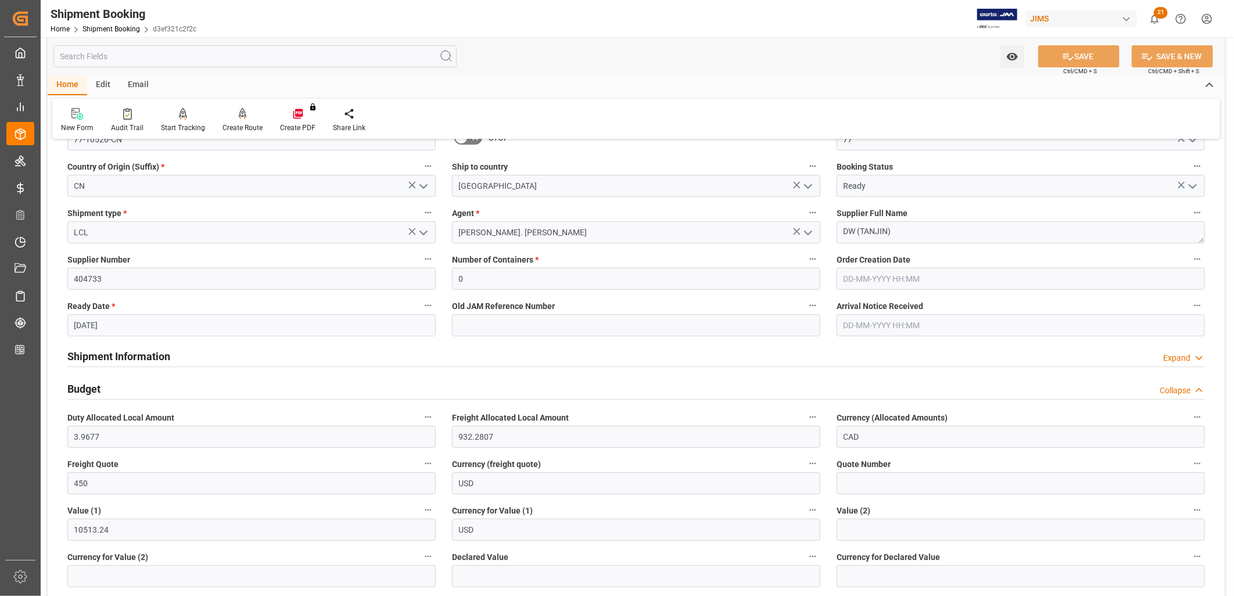
scroll to position [0, 0]
